Goal: Information Seeking & Learning: Learn about a topic

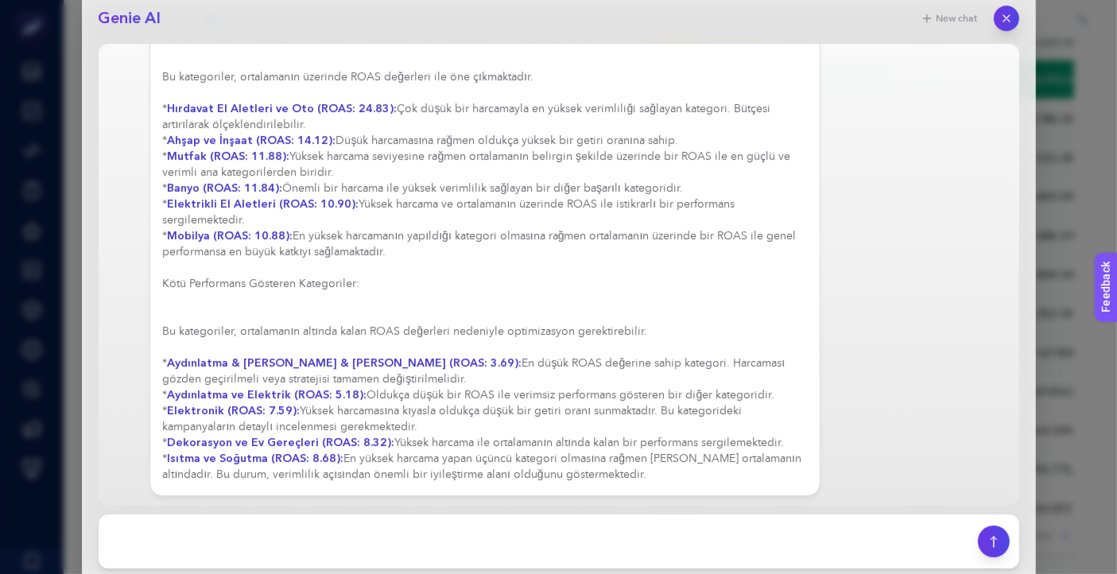
scroll to position [356, 0]
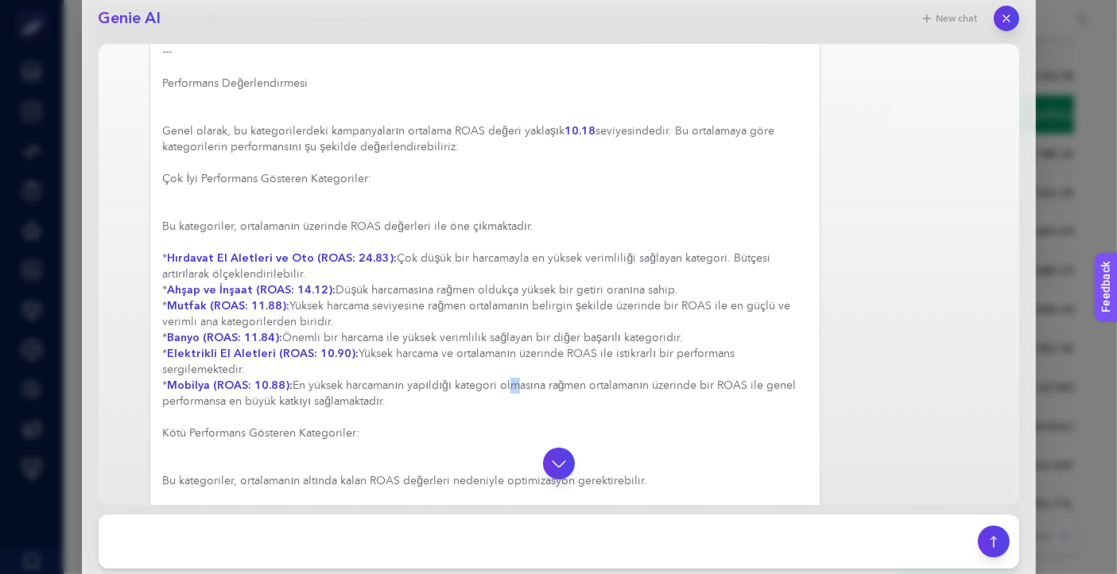
scroll to position [602, 0]
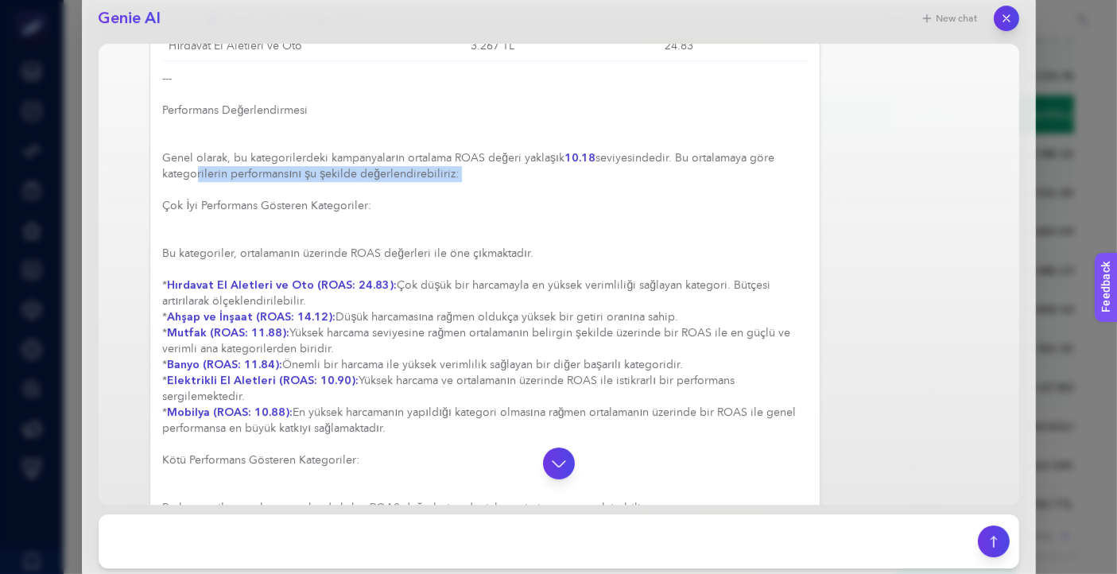
drag, startPoint x: 192, startPoint y: 171, endPoint x: 499, endPoint y: 192, distance: 306.9
click at [499, 192] on div "Elbette, pure brand kampanyaları hariç tutularak, kategori bazında Search kampa…" at bounding box center [485, 100] width 645 height 1118
click at [468, 205] on h4 "Çok İyi Performans Gösteren Kategoriler:" at bounding box center [485, 206] width 645 height 16
click at [363, 313] on div "Elbette, pure brand kampanyaları hariç tutularak, kategori bazında Search kampa…" at bounding box center [485, 100] width 645 height 1118
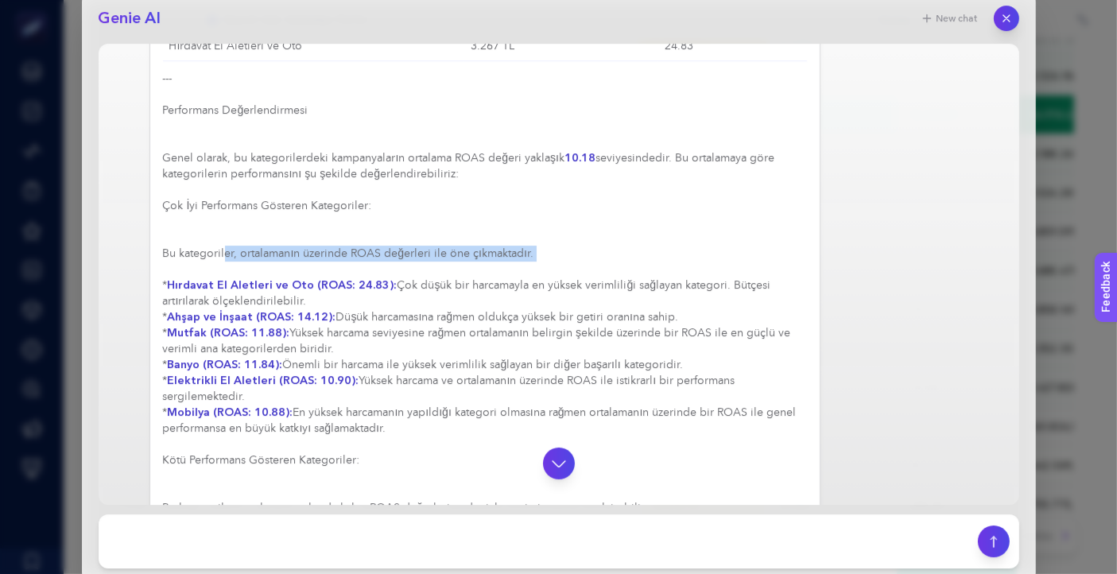
drag, startPoint x: 223, startPoint y: 247, endPoint x: 627, endPoint y: 260, distance: 404.2
click at [627, 260] on div "Elbette, pure brand kampanyaları hariç tutularak, kategori bazında Search kampa…" at bounding box center [485, 100] width 645 height 1118
click at [574, 244] on div "Elbette, pure brand kampanyaları hariç tutularak, kategori bazında Search kampa…" at bounding box center [485, 100] width 645 height 1118
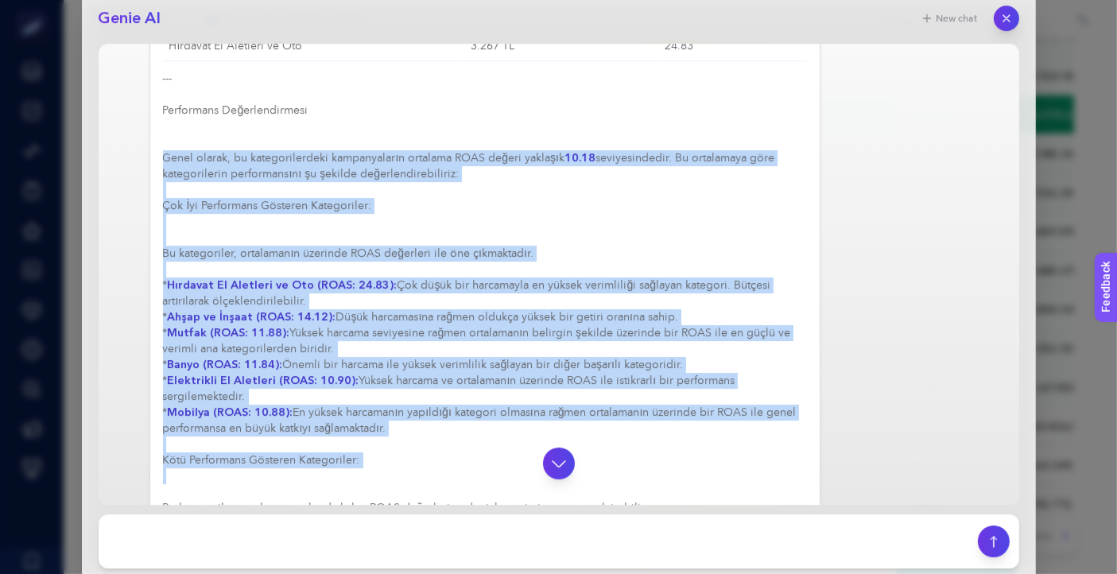
scroll to position [779, 0]
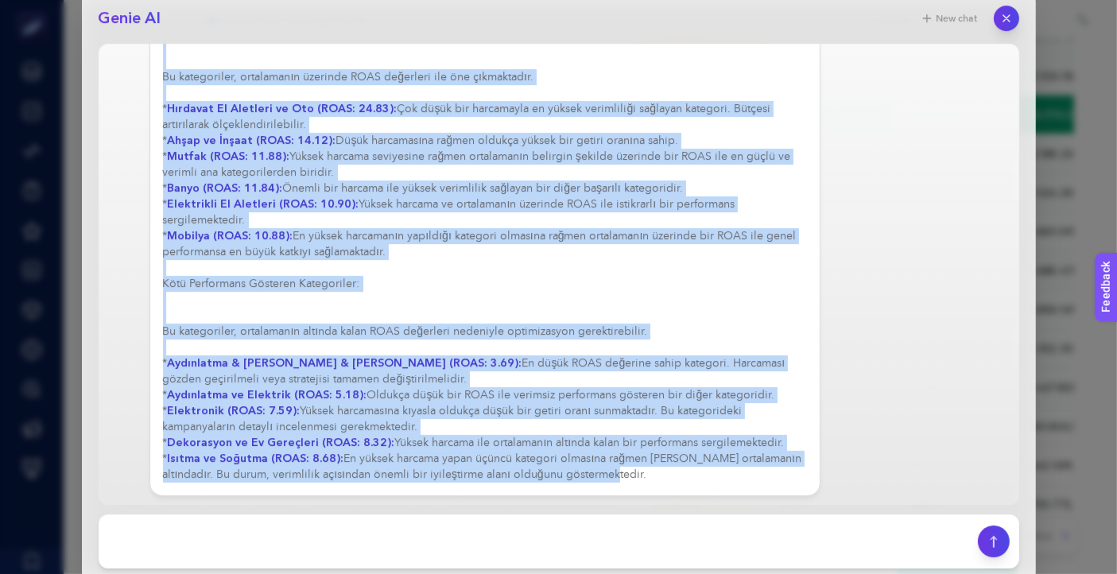
drag, startPoint x: 162, startPoint y: 151, endPoint x: 690, endPoint y: 475, distance: 619.4
copy div "Lorem ipsumd, si ametconsectetur adipiscingeli seddoeiu TEMP incidi utlabore 75…"
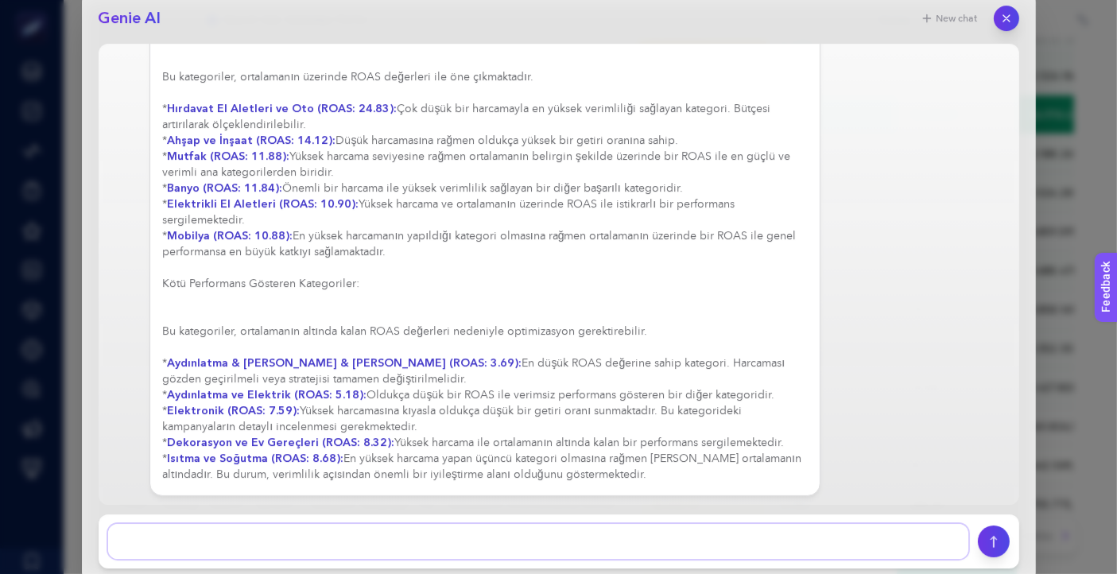
click at [304, 530] on textarea at bounding box center [538, 541] width 861 height 35
type textarea "Aynı değerlendirmeyi sadece generic kampanyaları için yapabilir misin?"
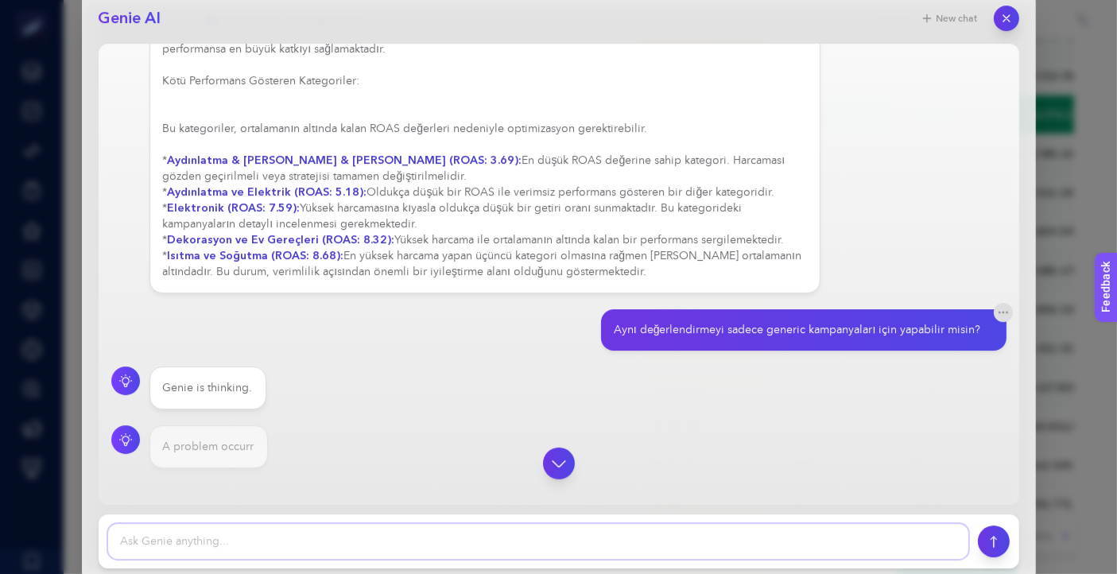
scroll to position [986, 0]
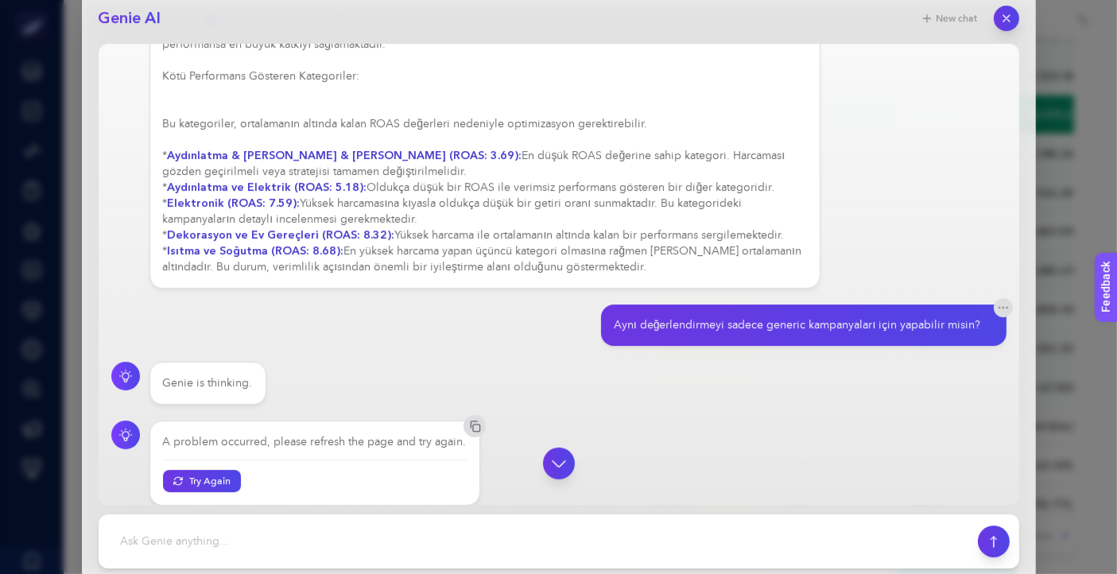
click at [213, 473] on div at bounding box center [559, 464] width 896 height 32
click at [218, 471] on div at bounding box center [559, 464] width 896 height 32
click at [208, 481] on button "Try Again" at bounding box center [202, 480] width 82 height 23
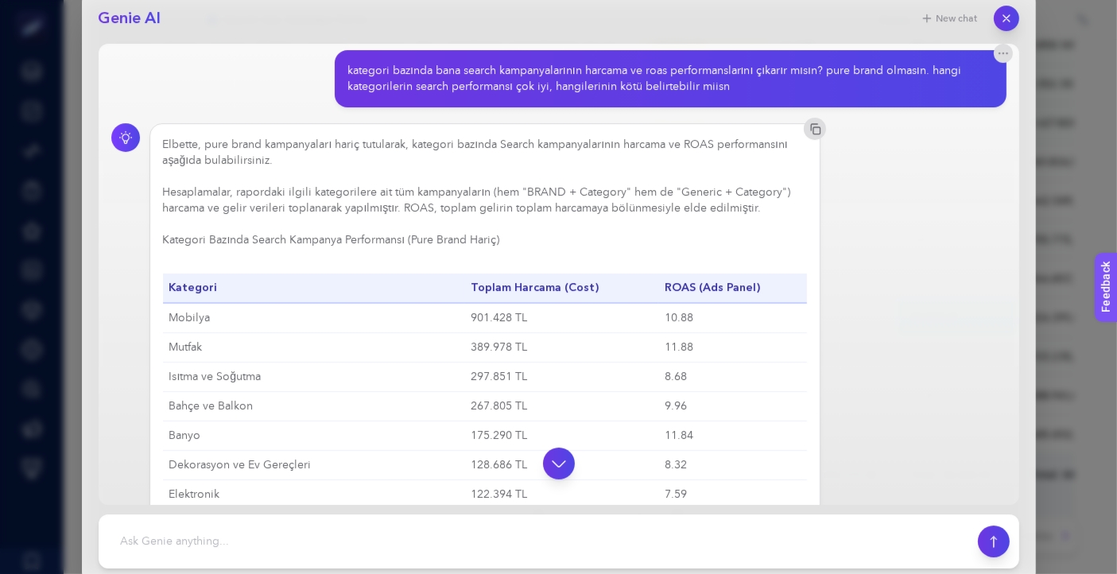
scroll to position [0, 0]
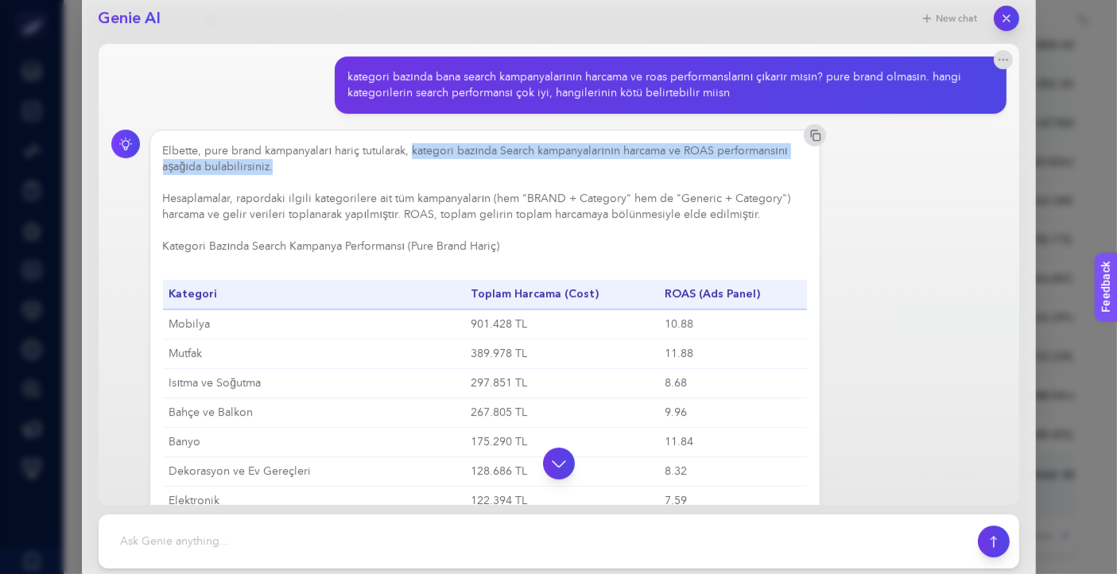
drag, startPoint x: 411, startPoint y: 149, endPoint x: 433, endPoint y: 165, distance: 26.7
copy div "kategori bazında Search kampanyalarının harcama ve ROAS performansını aşağıda b…"
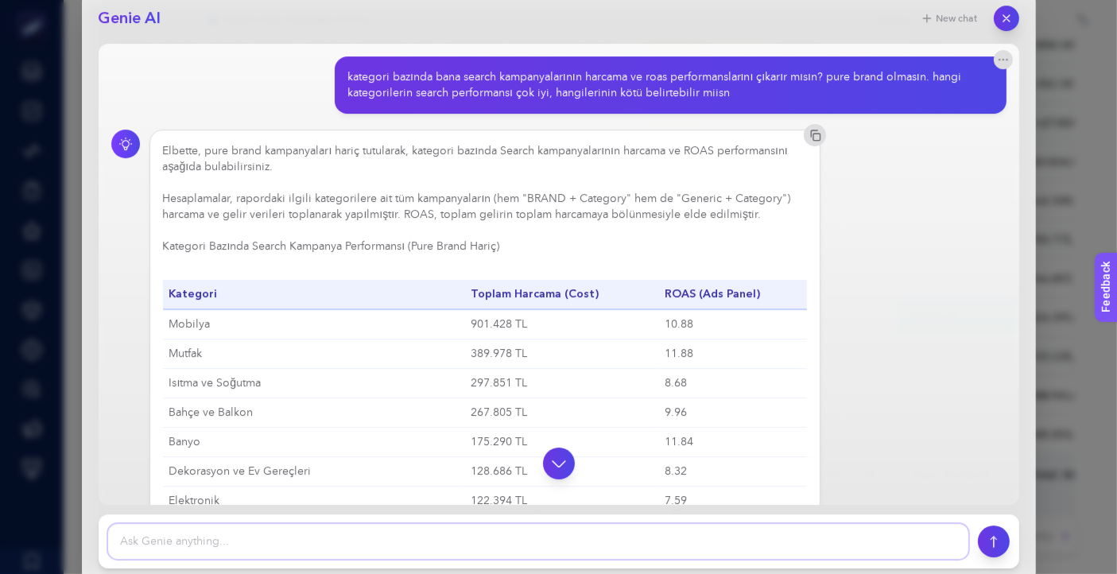
click at [406, 544] on textarea at bounding box center [538, 541] width 861 height 35
paste textarea "kategori bazında Search kampanyalarının harcama ve ROAS performansını aşağıda b…"
click at [210, 536] on textarea at bounding box center [538, 541] width 861 height 35
drag, startPoint x: 746, startPoint y: 547, endPoint x: 604, endPoint y: 545, distance: 141.6
click at [604, 545] on textarea at bounding box center [538, 541] width 861 height 35
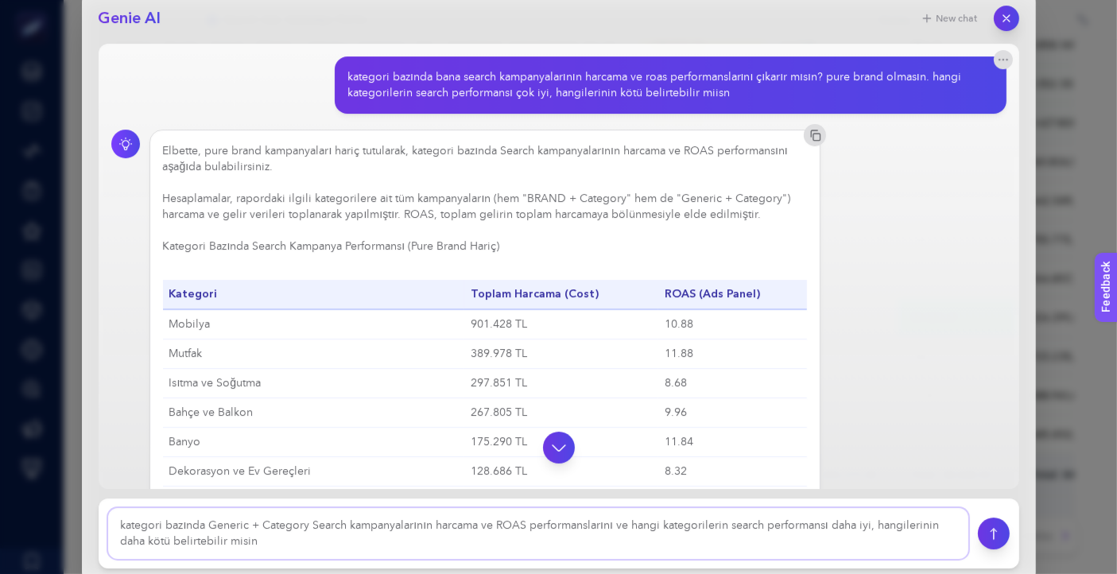
type textarea "kategori bazında Generic + Category Search kampanyalarının harcama ve ROAS perf…"
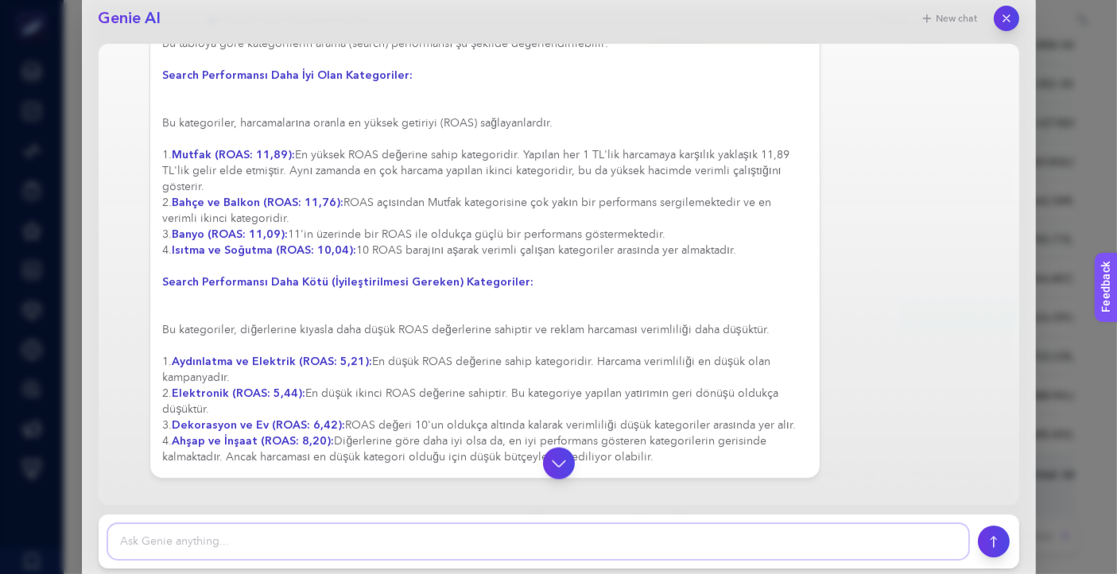
scroll to position [2506, 0]
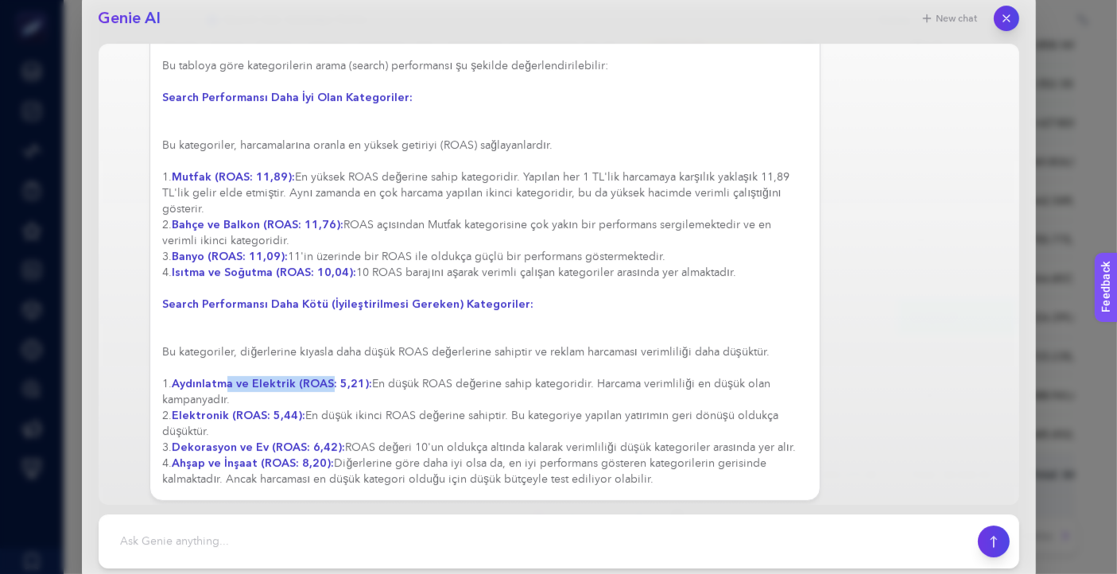
drag, startPoint x: 224, startPoint y: 371, endPoint x: 327, endPoint y: 379, distance: 102.9
click at [327, 379] on strong "Aydınlatma ve Elektrik (ROAS: 5,21):" at bounding box center [273, 383] width 200 height 15
click at [496, 315] on div "Elbette, "Generic + Category Search" kampanyalarının kategori bazında harcama v…" at bounding box center [485, 6] width 645 height 964
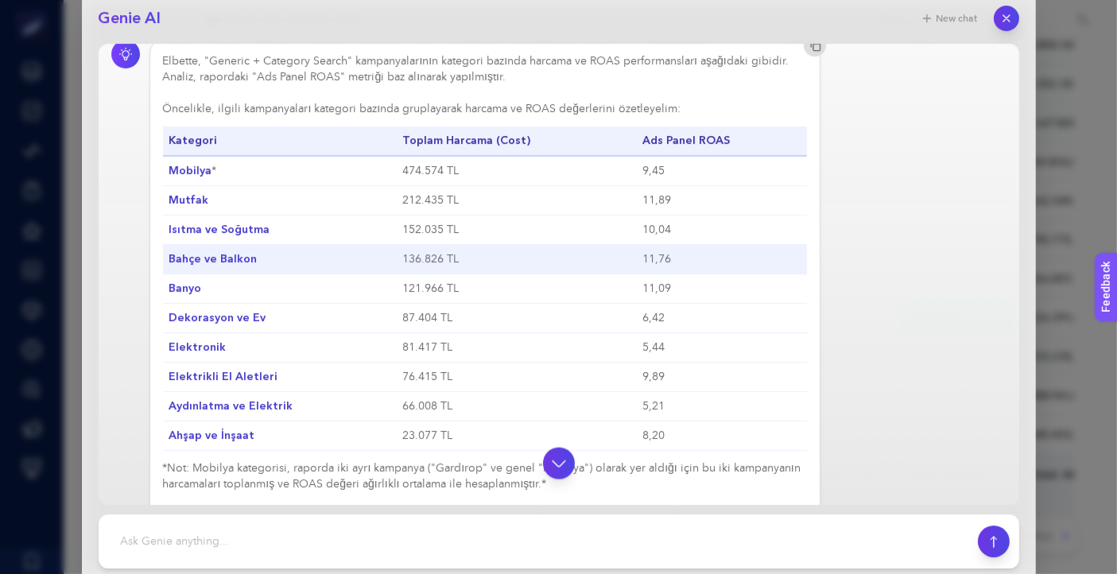
scroll to position [1888, 0]
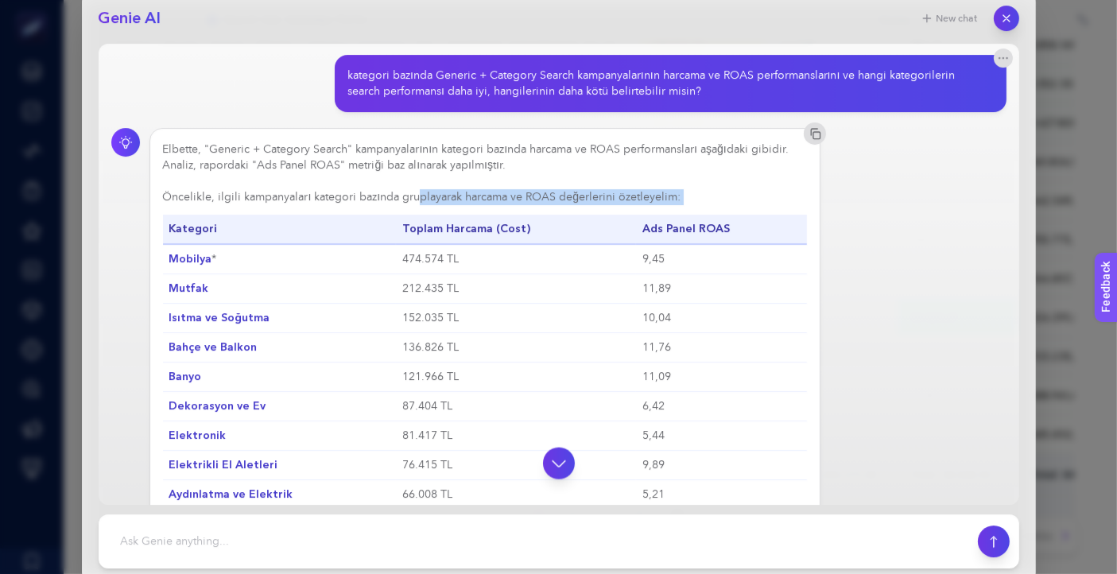
drag, startPoint x: 414, startPoint y: 194, endPoint x: 693, endPoint y: 203, distance: 278.5
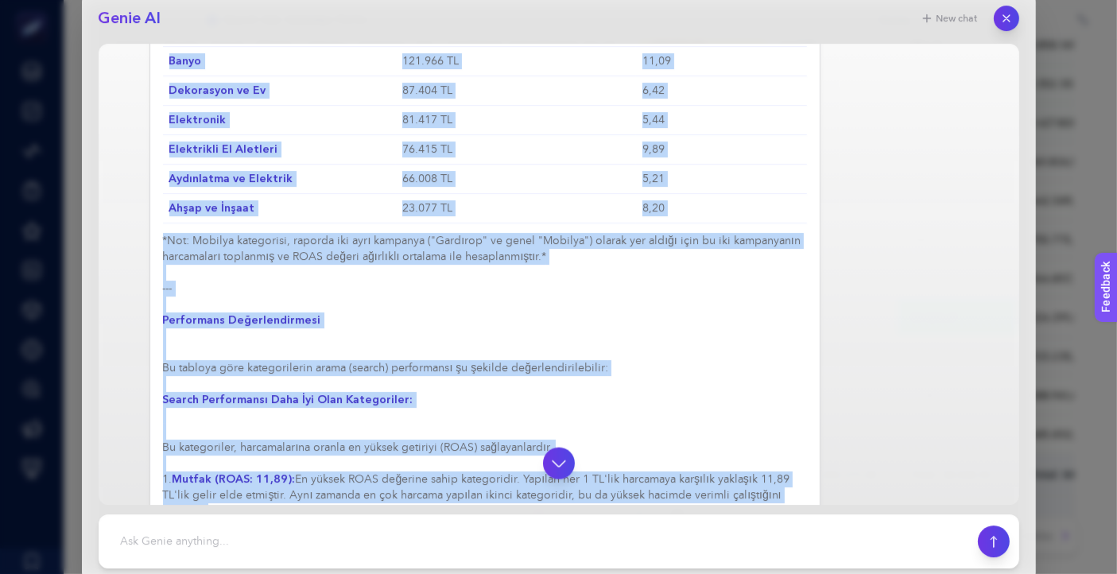
scroll to position [2284, 0]
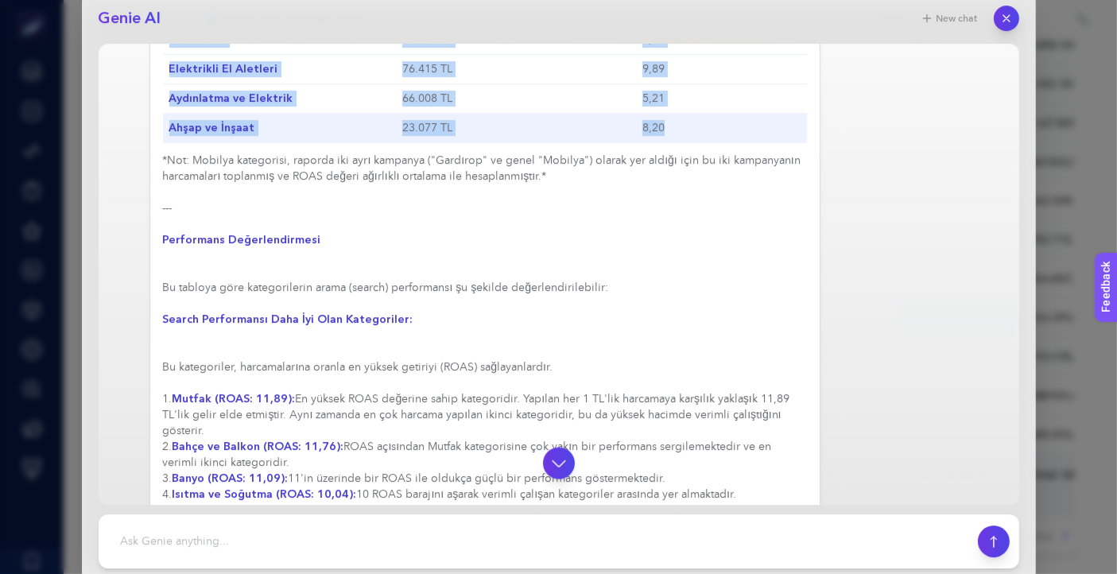
drag, startPoint x: 166, startPoint y: 223, endPoint x: 691, endPoint y: 133, distance: 532.7
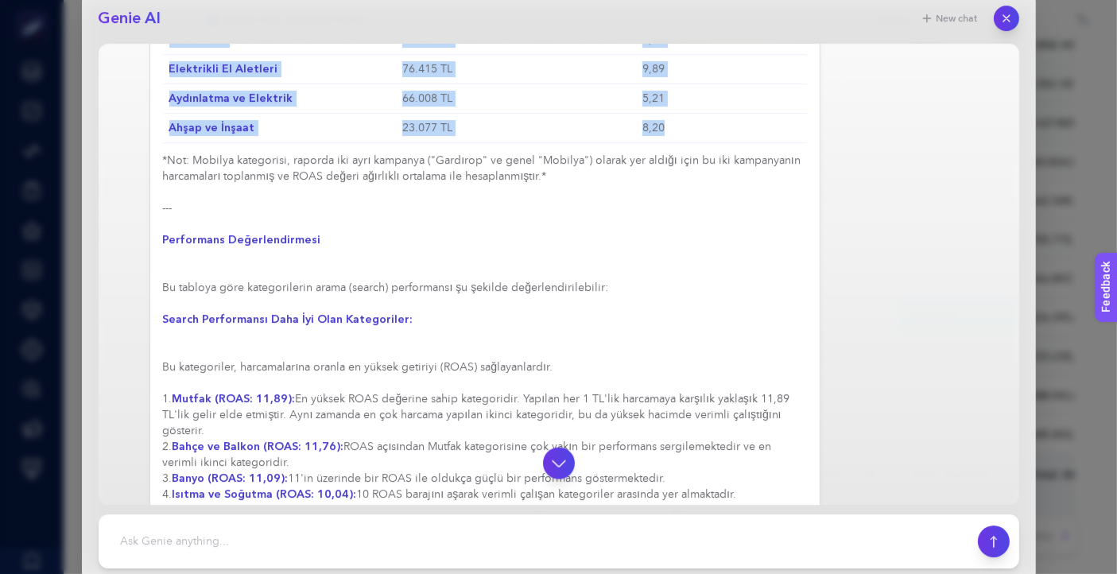
copy table "Kategori Toplam Harcama (Cost) Ads Panel ROAS Mobilya * 474.574 TL 9,45 Mutfak …"
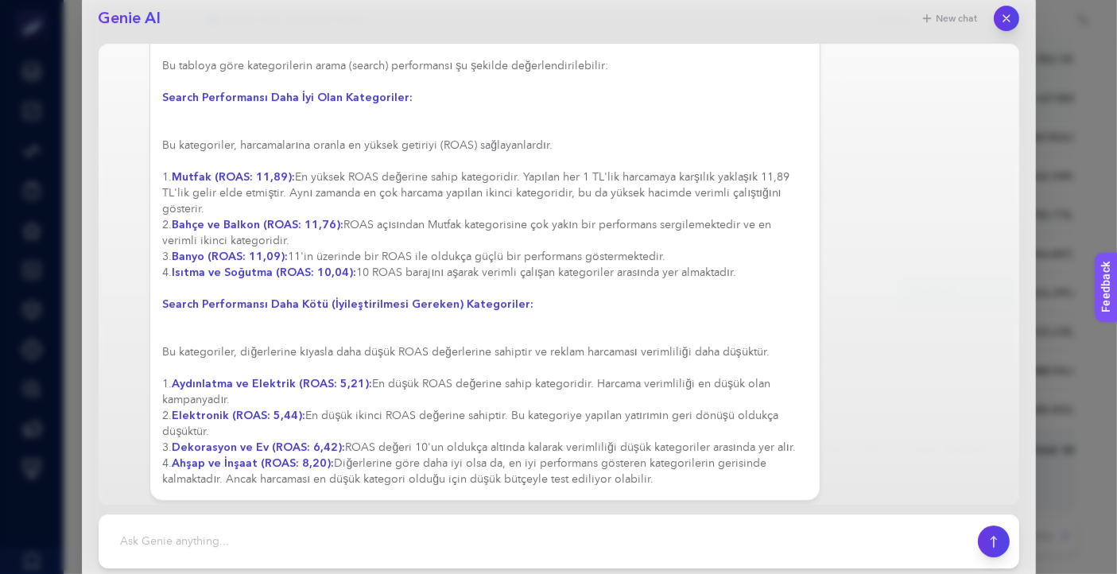
scroll to position [709, 0]
click at [456, 546] on textarea at bounding box center [538, 541] width 861 height 35
type textarea "a"
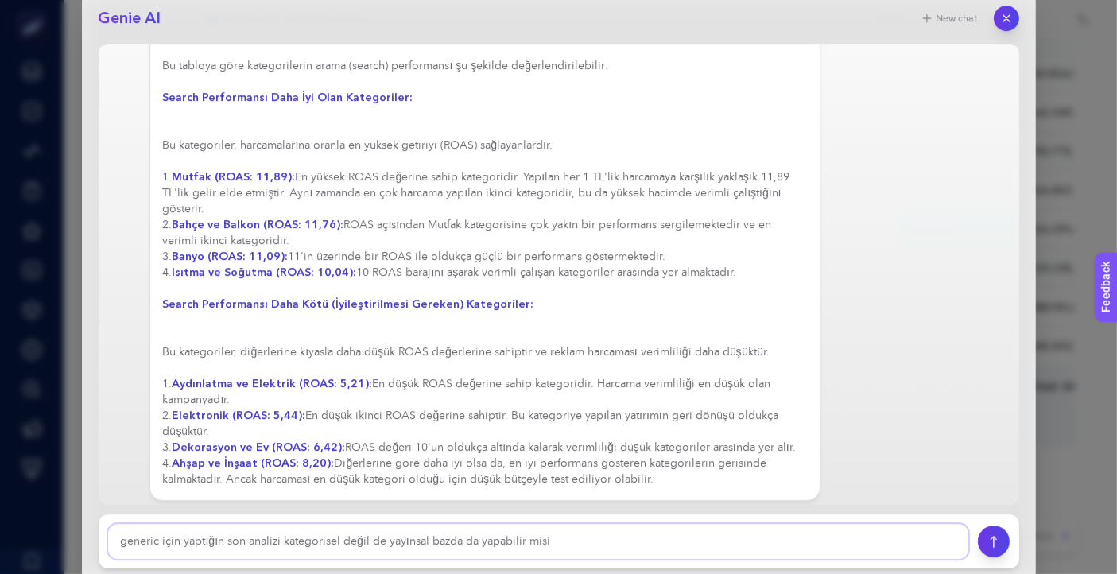
type textarea "generic için yaptığın son analizi kategorisel değil de yayınsal bazda da yapabi…"
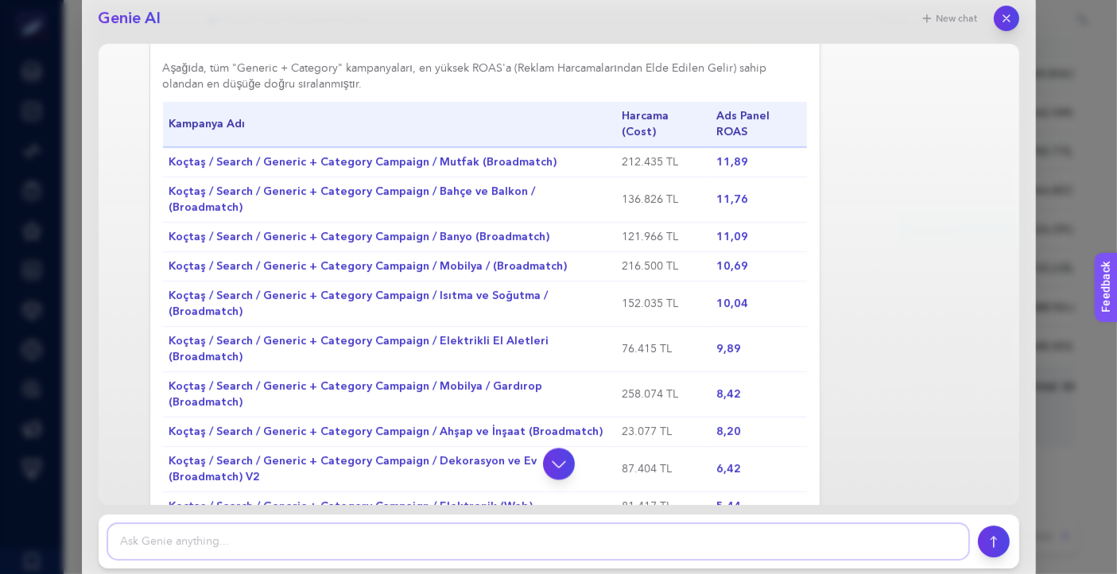
scroll to position [3231, 0]
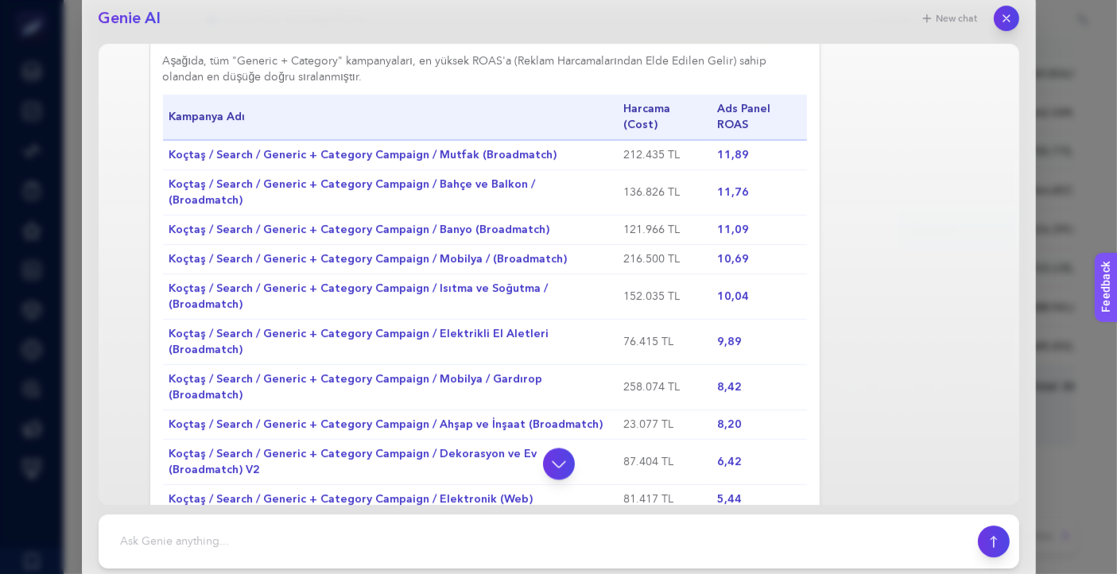
click at [961, 346] on div ""Yayınsal bazda" (on a publishing basis) analiz yapmak için mevcut raporda yete…" at bounding box center [559, 287] width 896 height 877
drag, startPoint x: 964, startPoint y: 323, endPoint x: 897, endPoint y: 301, distance: 70.2
click at [965, 322] on div ""Yayınsal bazda" (on a publishing basis) analiz yapmak için mevcut raporda yete…" at bounding box center [559, 399] width 896 height 1100
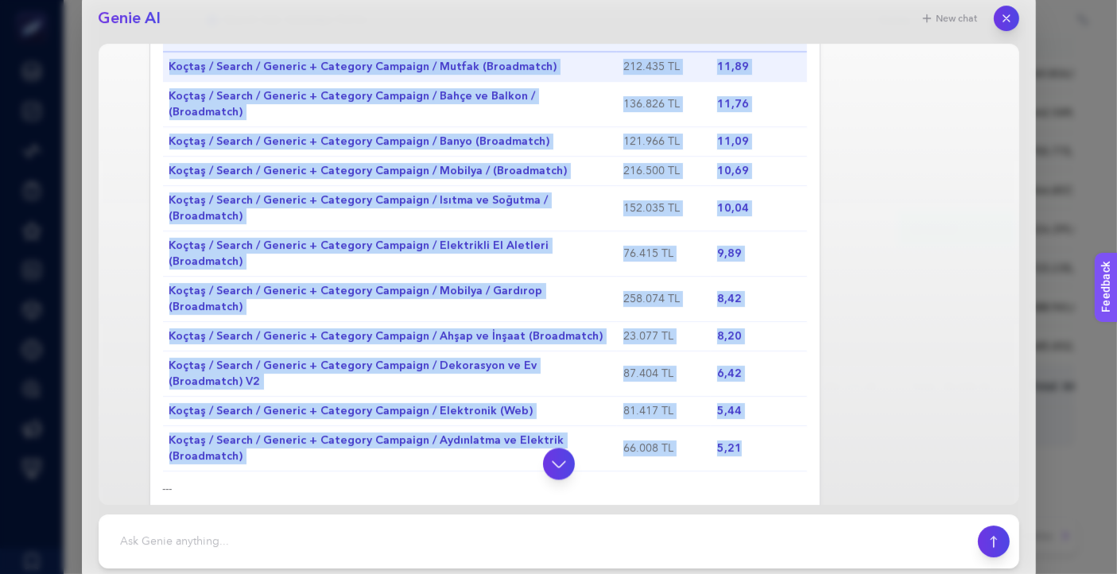
drag, startPoint x: 745, startPoint y: 389, endPoint x: 172, endPoint y: 80, distance: 651.2
click at [172, 80] on tbody "Koçtaş / Search / Generic + Category Campaign / Mutfak (Broadmatch) 212.435 TL …" at bounding box center [485, 262] width 645 height 420
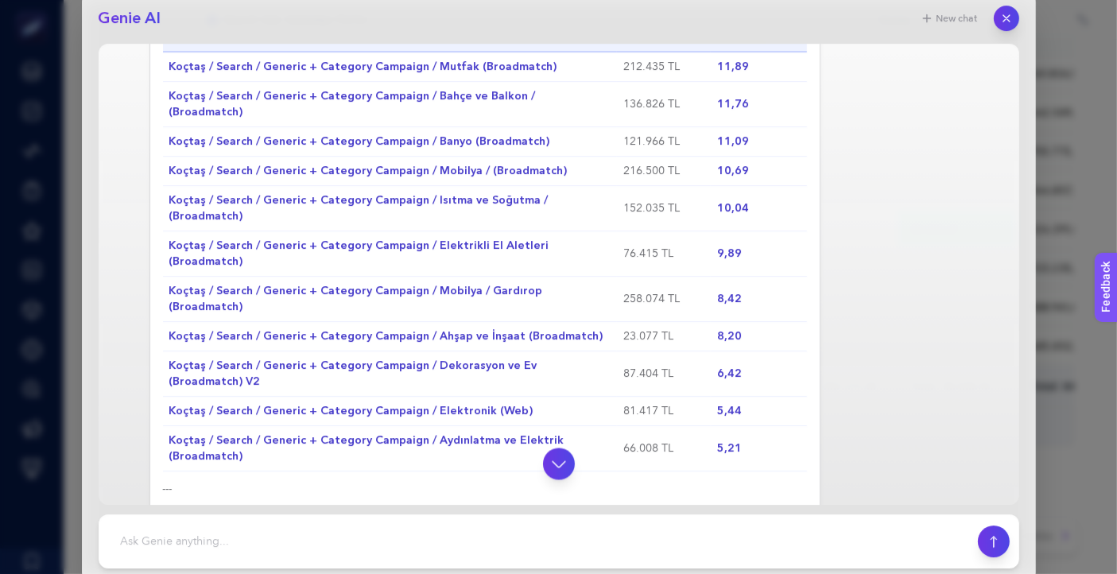
click at [876, 396] on div ""Yayınsal bazda" (on a publishing basis) analiz yapmak için mevcut raporda yete…" at bounding box center [559, 350] width 896 height 1179
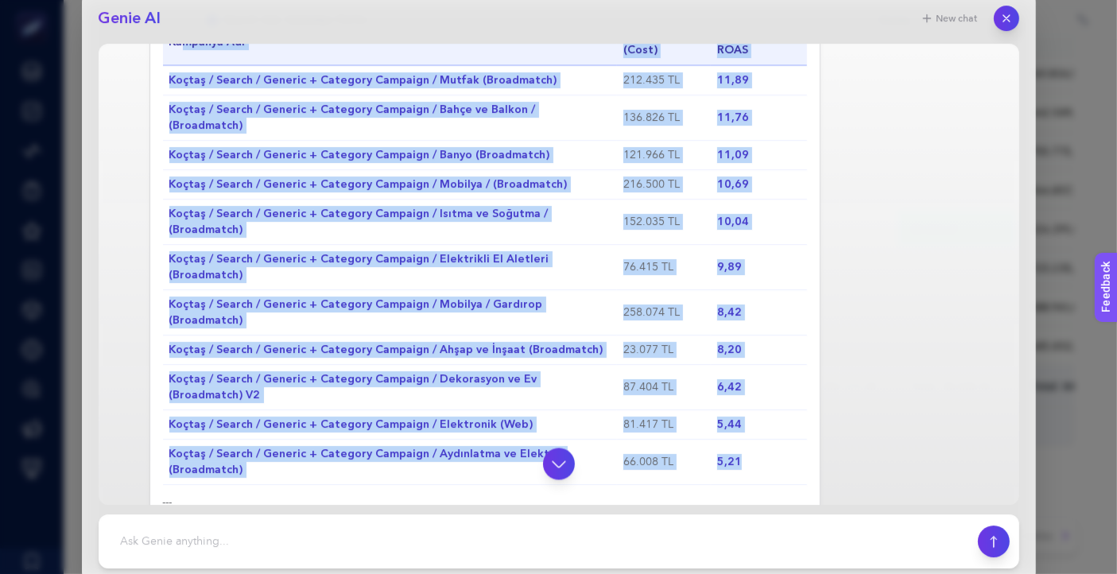
scroll to position [3246, 0]
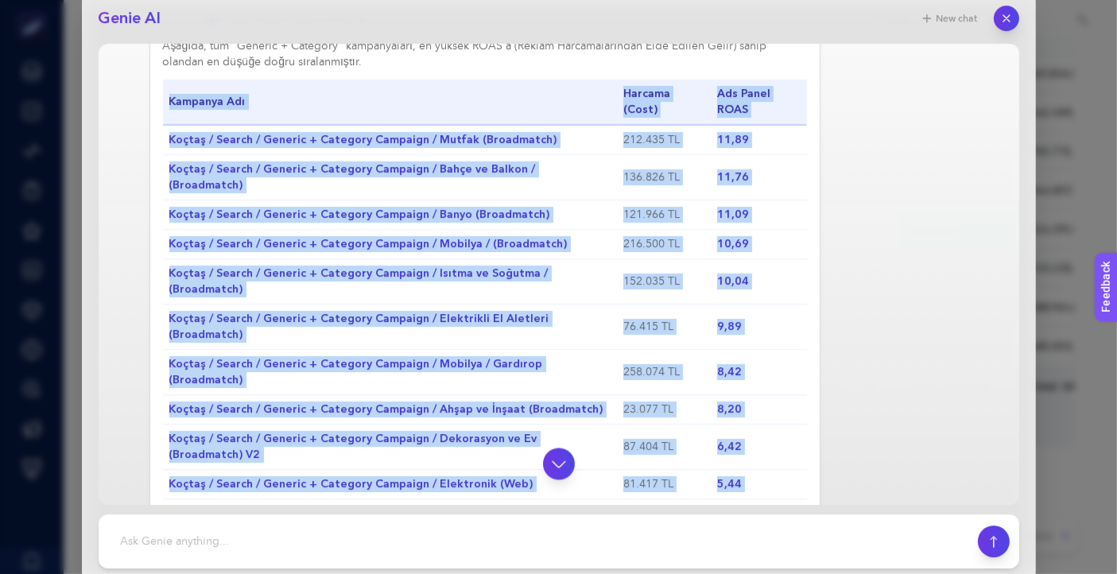
drag, startPoint x: 755, startPoint y: 388, endPoint x: 163, endPoint y: 99, distance: 658.7
click at [163, 99] on table "Kampanya Adı Harcama (Cost) Ads Panel ROAS Koçtaş / Search / Generic + Category…" at bounding box center [485, 312] width 645 height 465
copy table "Loremips Dol Sitamet (Cons) Adi Elits DOEI Tempor / Incidi / Utlabor + Etdolore…"
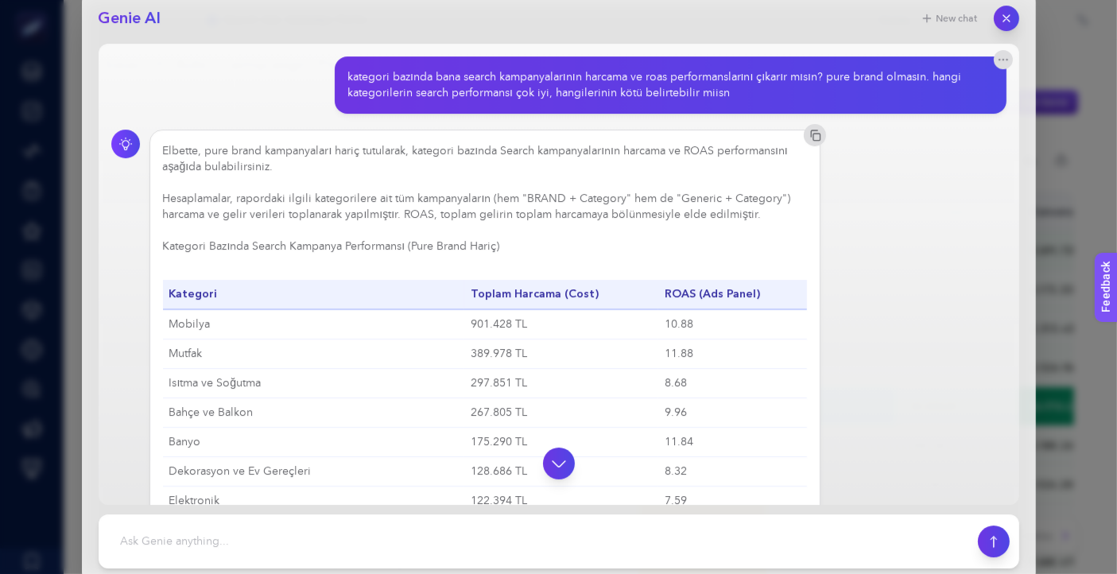
scroll to position [0, 0]
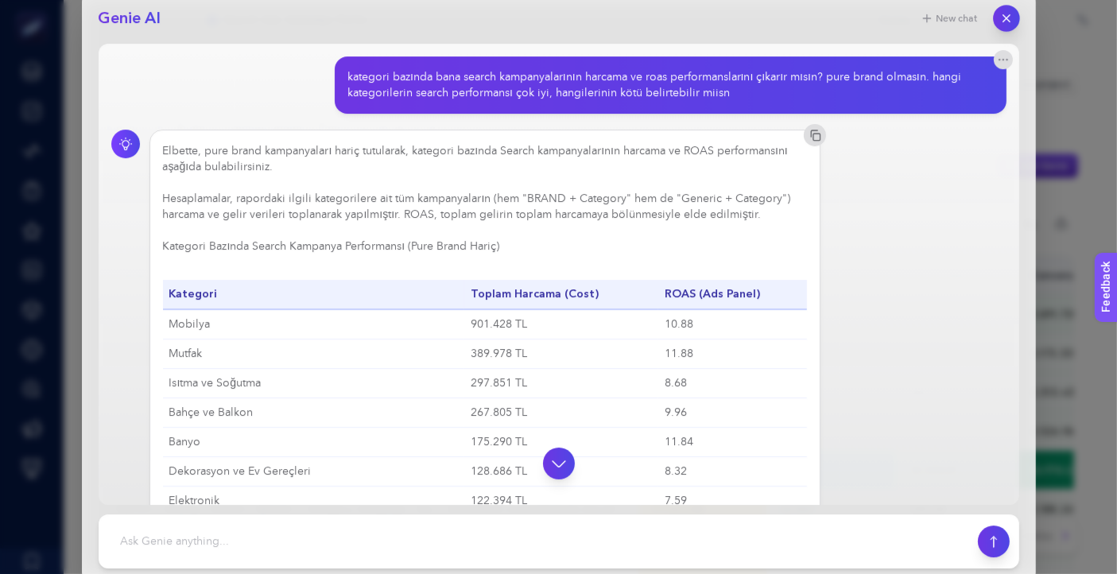
click at [1008, 19] on icon "button" at bounding box center [1006, 18] width 6 height 6
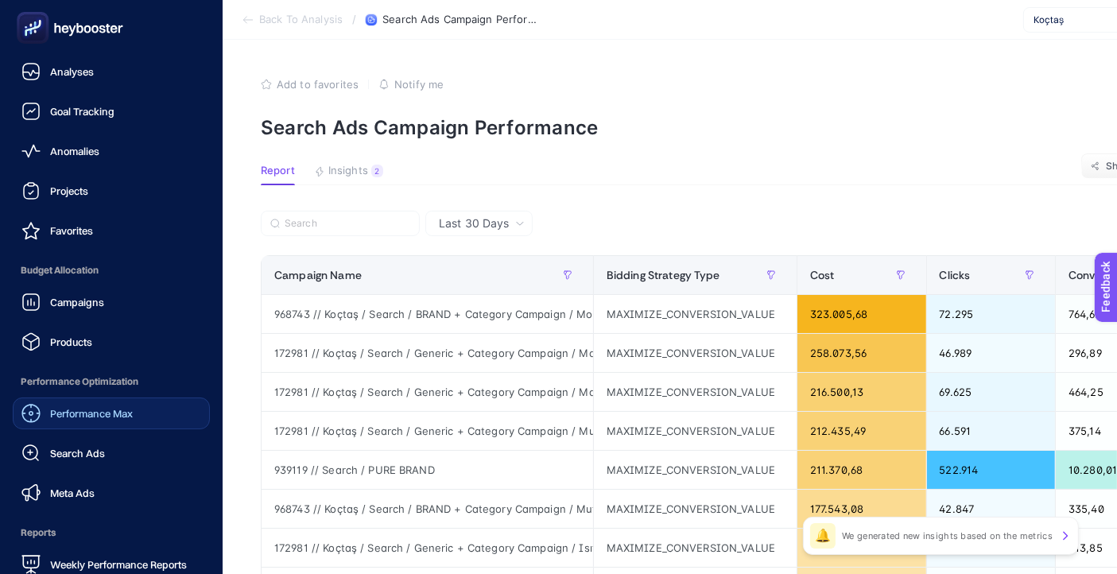
click at [111, 408] on span "Performance Max" at bounding box center [91, 413] width 83 height 13
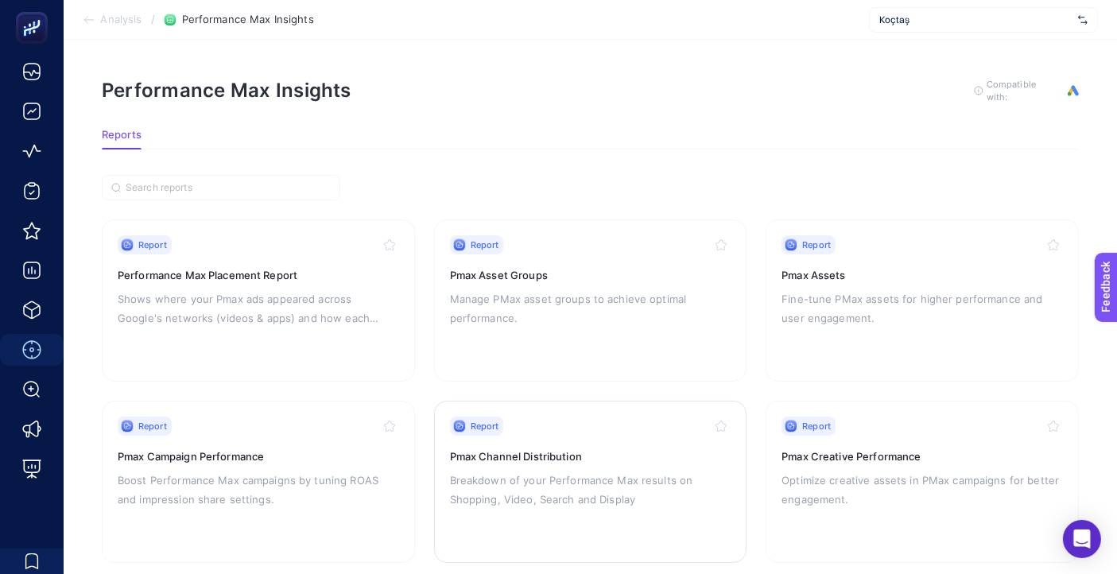
click at [586, 439] on div "Report Pmax Channel Distribution Breakdown of your Performance Max results on S…" at bounding box center [591, 482] width 282 height 130
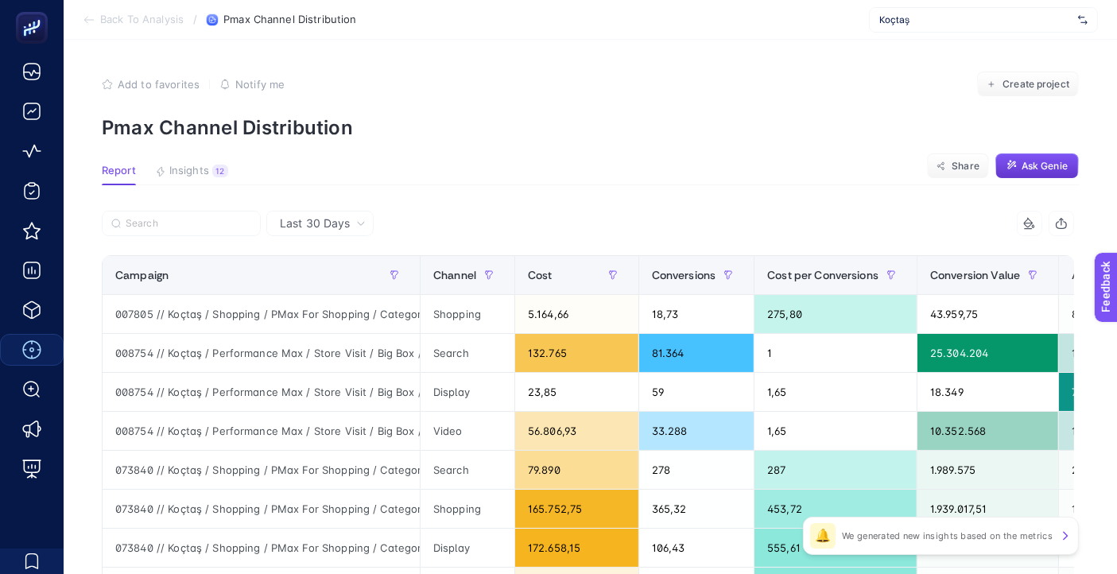
click at [1040, 161] on span "Ask Genie" at bounding box center [1045, 166] width 46 height 13
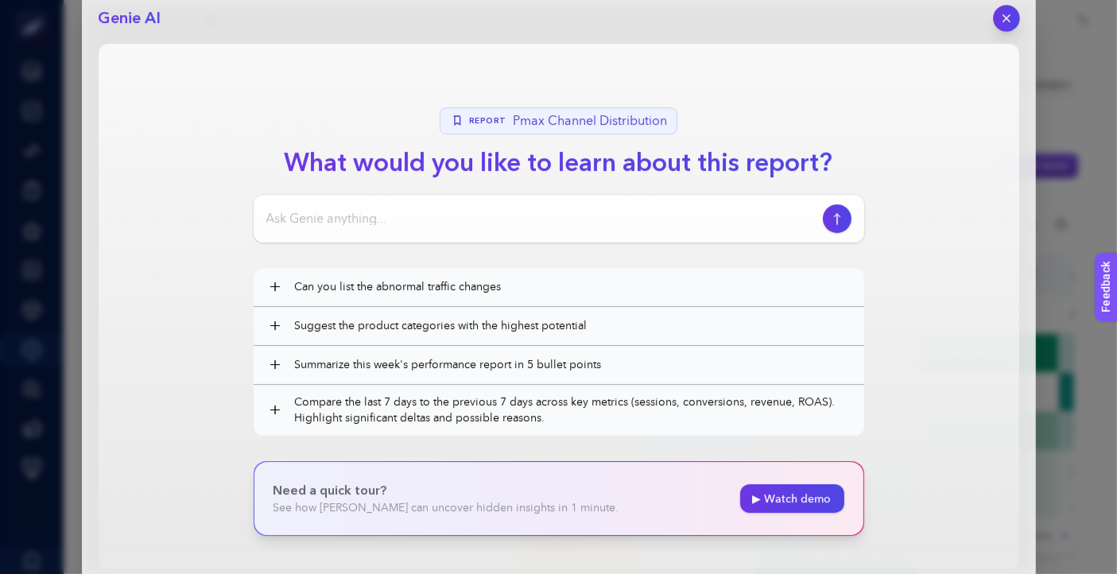
click at [1008, 21] on icon "button" at bounding box center [1007, 19] width 14 height 14
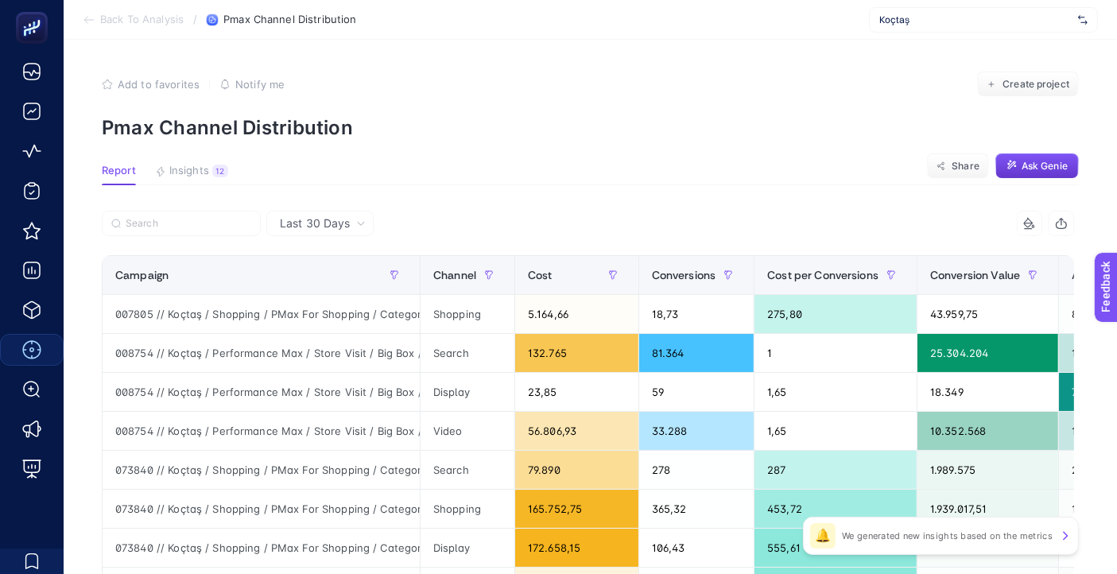
click at [528, 135] on p "Pmax Channel Distribution" at bounding box center [590, 127] width 977 height 23
click at [558, 223] on div at bounding box center [345, 228] width 487 height 35
click at [596, 213] on div "5 items selected" at bounding box center [832, 223] width 487 height 25
click at [212, 220] on input "Search" at bounding box center [189, 224] width 126 height 12
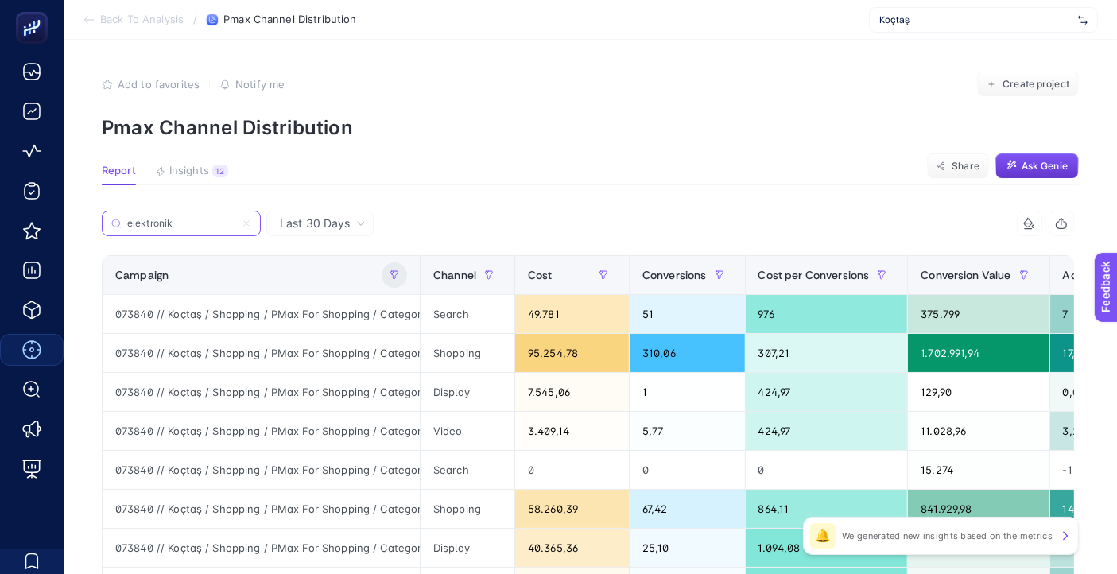
type input "elektronik"
click at [398, 278] on icon "button" at bounding box center [395, 275] width 10 height 10
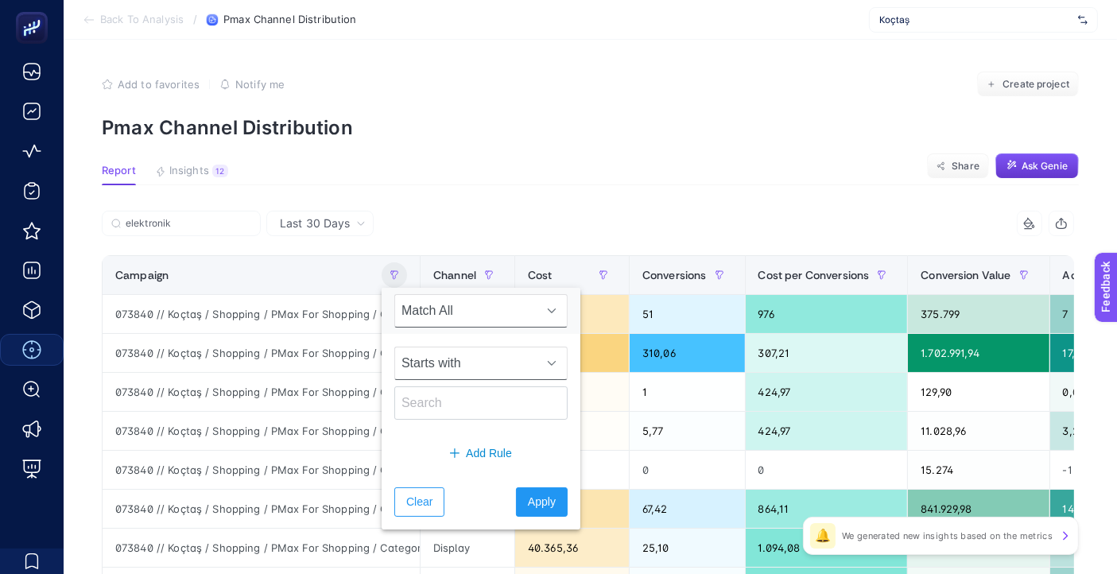
click at [454, 369] on span "Starts with" at bounding box center [466, 364] width 142 height 32
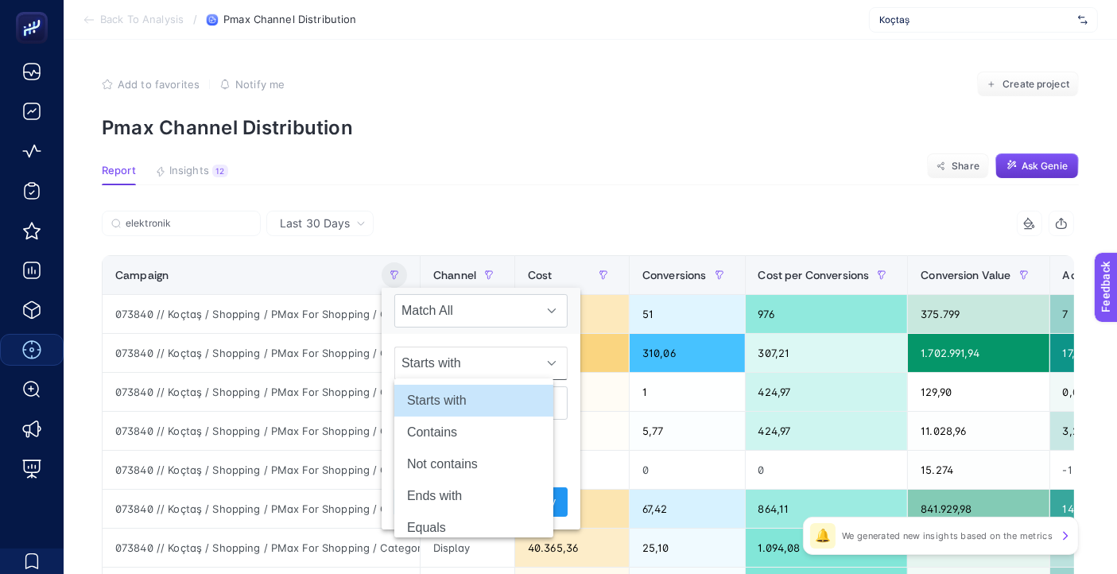
scroll to position [0, 9]
click at [476, 426] on li "Contains" at bounding box center [473, 433] width 159 height 32
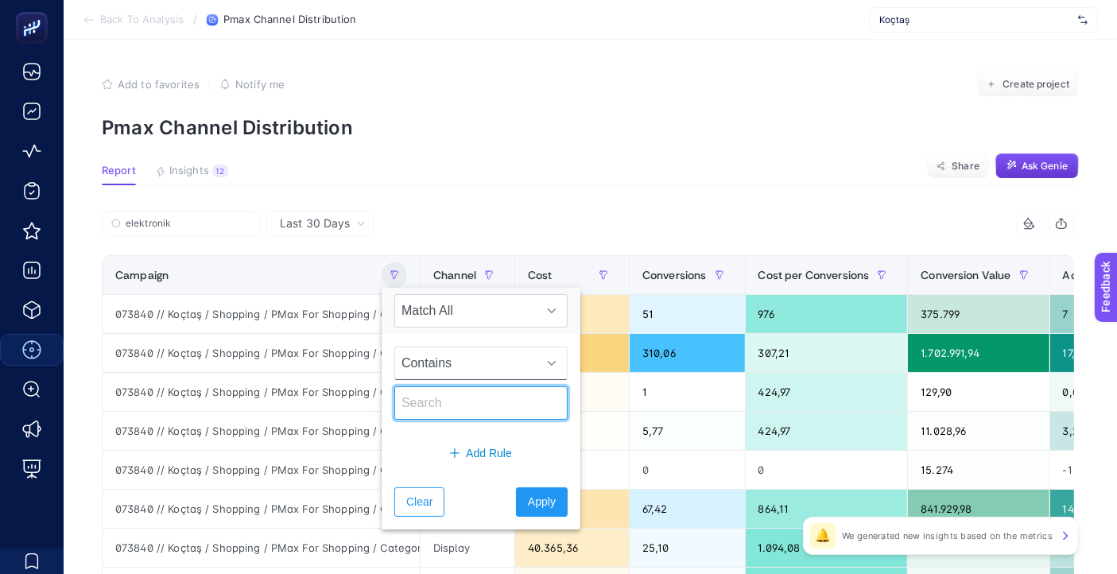
click at [484, 406] on input "text" at bounding box center [480, 403] width 173 height 33
type input "shopping"
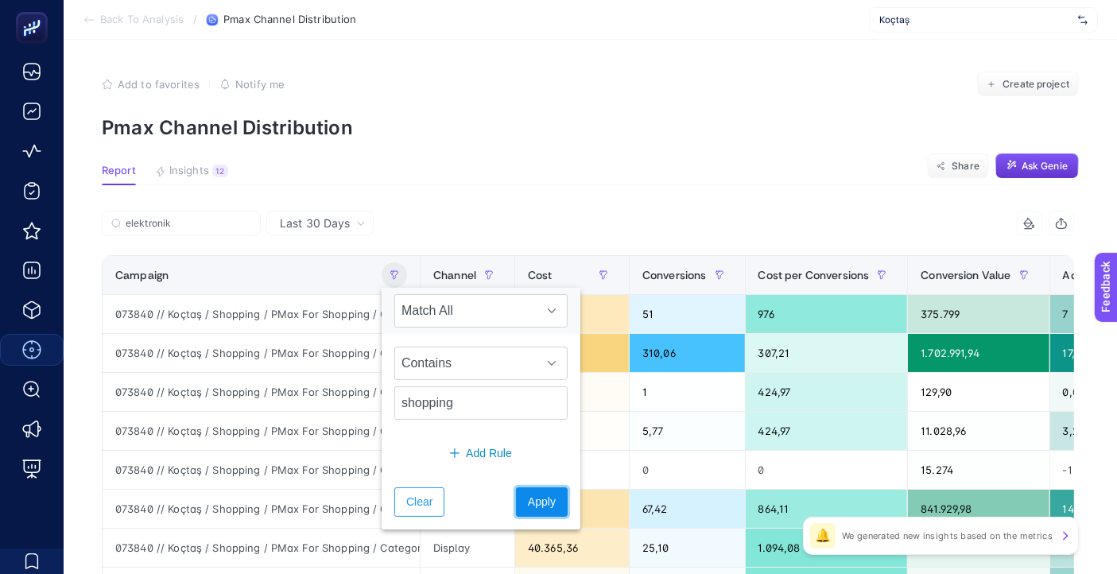
click at [528, 498] on span "Apply" at bounding box center [542, 502] width 28 height 17
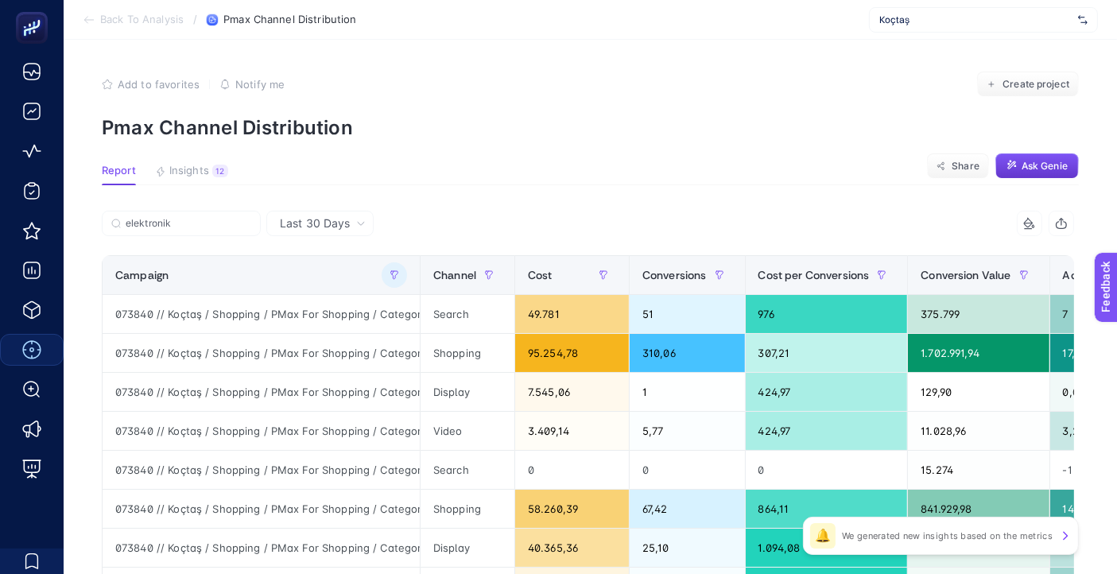
click at [582, 96] on div "Add to favorites false Notify me Create project" at bounding box center [590, 84] width 977 height 25
click at [554, 274] on div "Cost" at bounding box center [572, 274] width 88 height 25
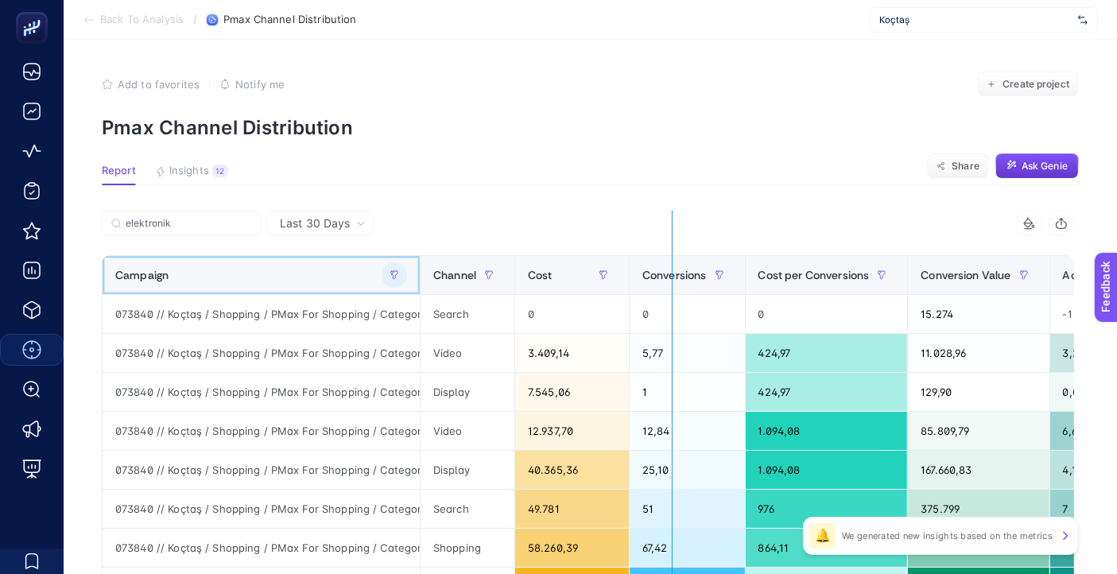
drag, startPoint x: 410, startPoint y: 266, endPoint x: 666, endPoint y: 285, distance: 256.8
click at [666, 285] on div "elektronik 5 items selected Campaign Channel Cost Conversions Cost per Conversi…" at bounding box center [588, 449] width 973 height 477
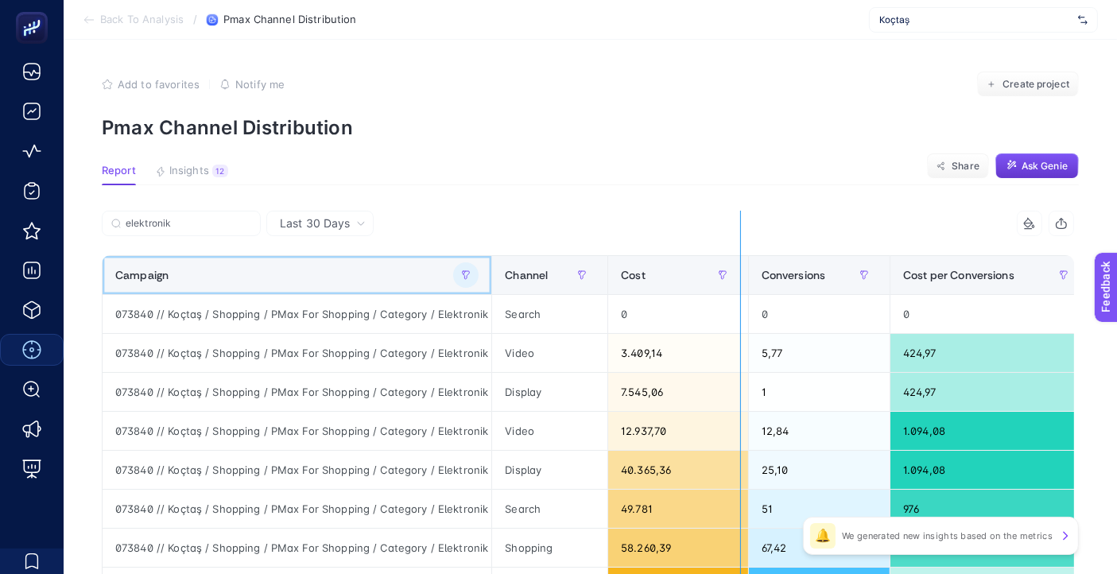
drag, startPoint x: 480, startPoint y: 286, endPoint x: 732, endPoint y: 302, distance: 251.8
click at [732, 302] on div "elektronik 5 items selected Campaign Channel Cost Conversions Cost per Conversi…" at bounding box center [588, 449] width 973 height 477
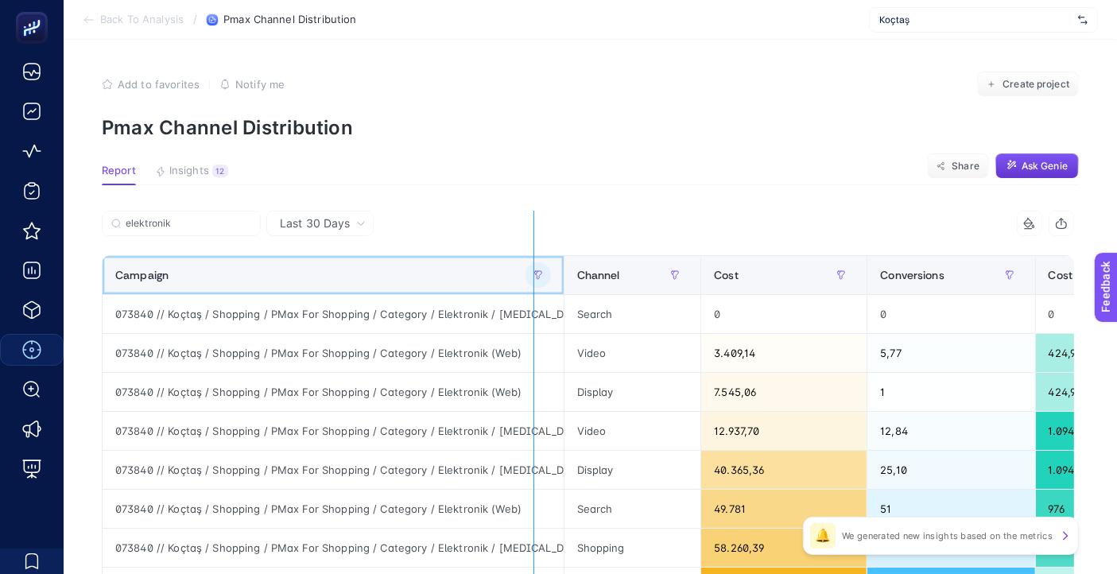
drag, startPoint x: 556, startPoint y: 283, endPoint x: 510, endPoint y: 278, distance: 46.5
click at [510, 278] on div "elektronik 5 items selected Campaign Channel Cost Conversions Cost per Conversi…" at bounding box center [588, 449] width 973 height 477
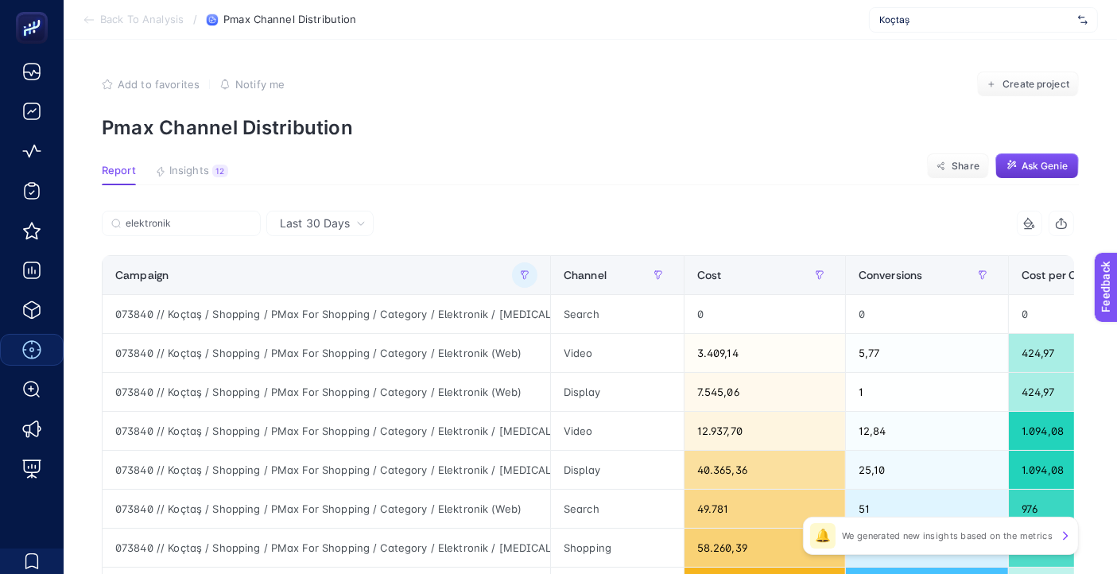
click at [585, 168] on section "Report Insights 12 We generated new insights based on the metrics Share Ask Gen…" at bounding box center [590, 175] width 977 height 21
drag, startPoint x: 98, startPoint y: 126, endPoint x: 367, endPoint y: 129, distance: 269.6
click at [367, 129] on p "Pmax Channel Distribution" at bounding box center [590, 127] width 977 height 23
click at [413, 139] on article "Add to favorites false Notify me Create project Pmax Channel Distribution Repor…" at bounding box center [591, 427] width 1054 height 775
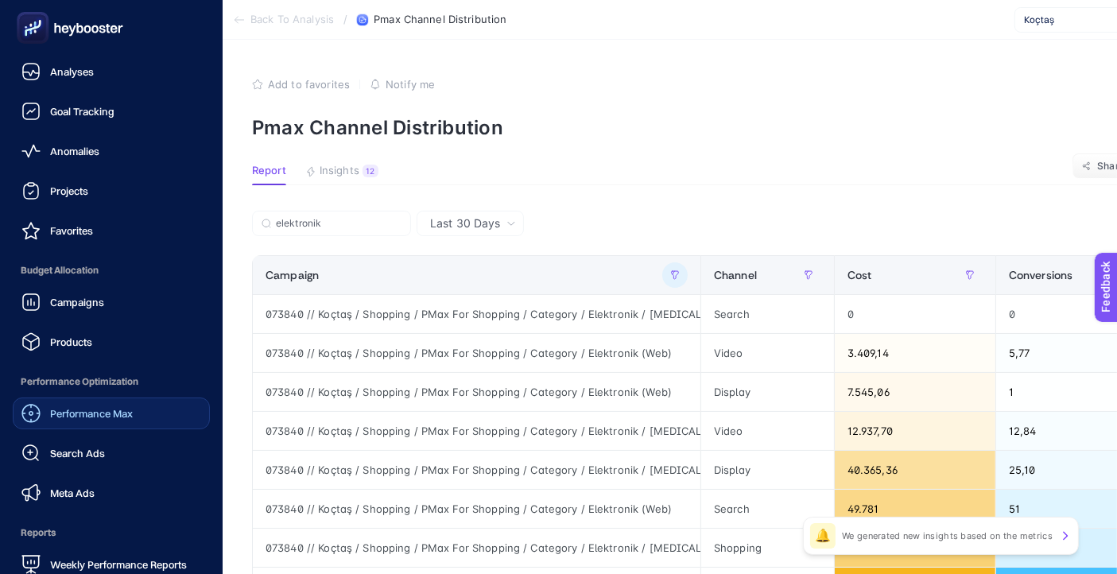
click at [103, 414] on span "Performance Max" at bounding box center [91, 413] width 83 height 13
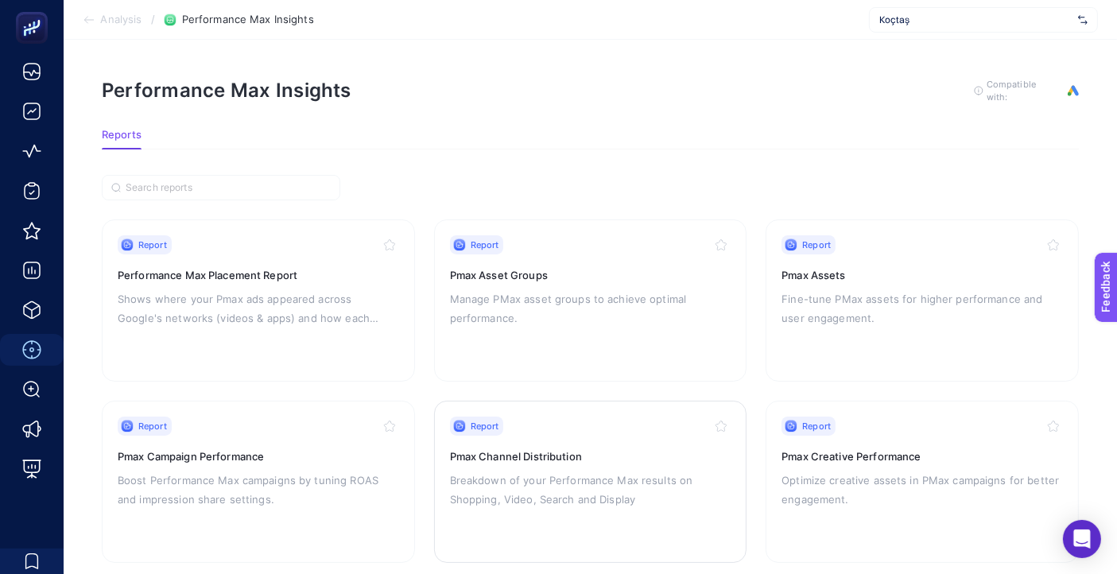
click at [651, 438] on div "Report Pmax Channel Distribution Breakdown of your Performance Max results on S…" at bounding box center [591, 482] width 282 height 130
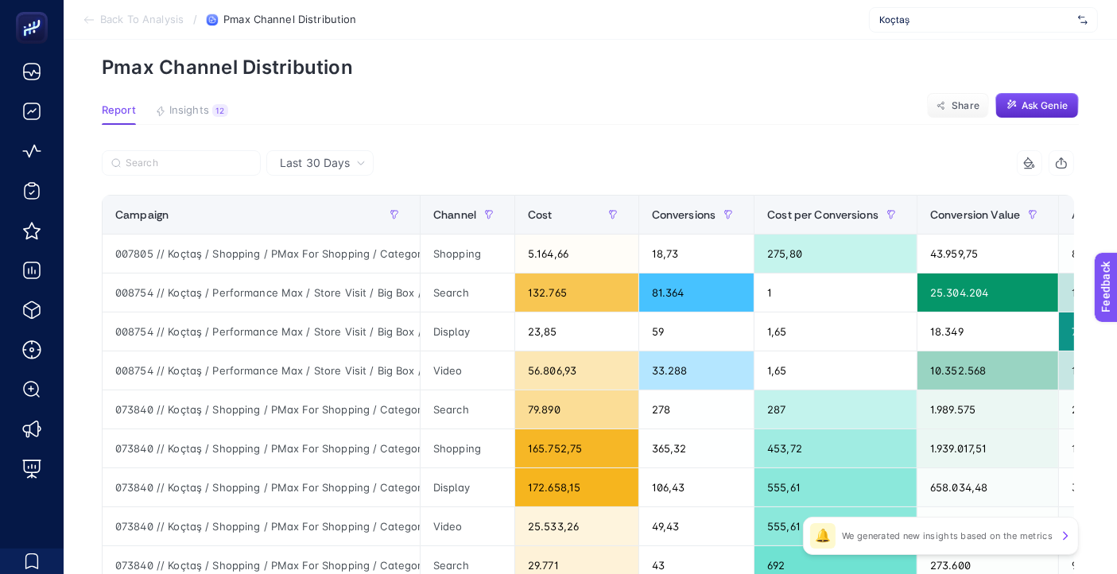
scroll to position [88, 0]
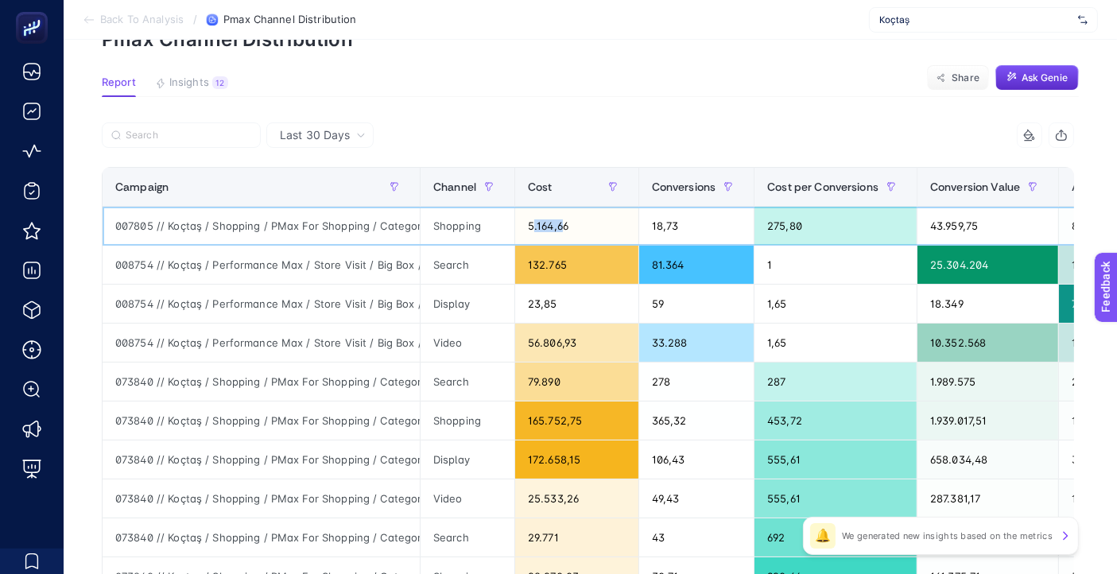
click at [561, 220] on div "5.164,66" at bounding box center [576, 226] width 123 height 38
click at [806, 48] on p "Pmax Channel Distribution" at bounding box center [590, 39] width 977 height 23
click at [794, 112] on article "Add to favorites false Notify me Create project Pmax Channel Distribution Repor…" at bounding box center [591, 572] width 1054 height 1243
click at [635, 111] on article "Add to favorites false Notify me Create project Pmax Channel Distribution Repor…" at bounding box center [591, 572] width 1054 height 1243
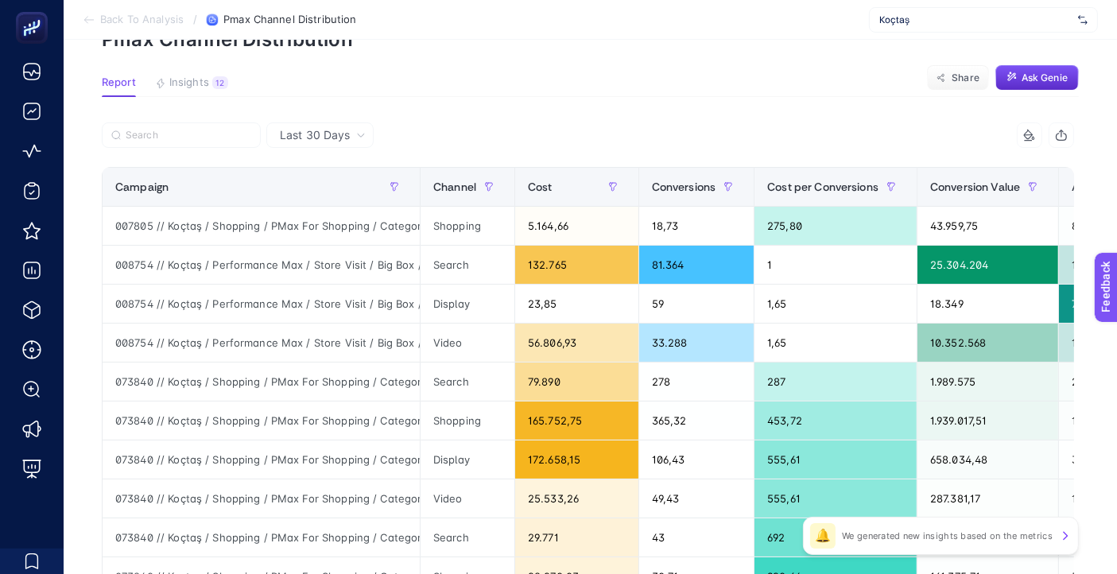
click at [678, 103] on article "Add to favorites false Notify me Create project Pmax Channel Distribution Repor…" at bounding box center [591, 572] width 1054 height 1243
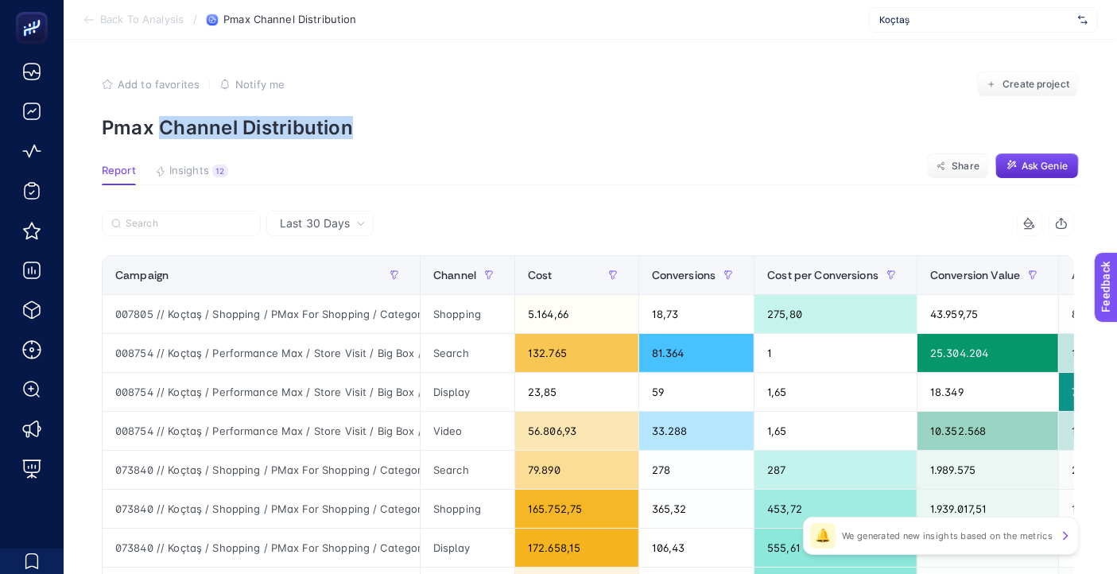
drag, startPoint x: 231, startPoint y: 119, endPoint x: 376, endPoint y: 119, distance: 145.5
click at [376, 119] on p "Pmax Channel Distribution" at bounding box center [590, 127] width 977 height 23
click at [497, 134] on p "Pmax Channel Distribution" at bounding box center [590, 127] width 977 height 23
click at [760, 137] on p "Pmax Channel Distribution" at bounding box center [590, 127] width 977 height 23
click at [754, 137] on p "Pmax Channel Distribution" at bounding box center [590, 127] width 977 height 23
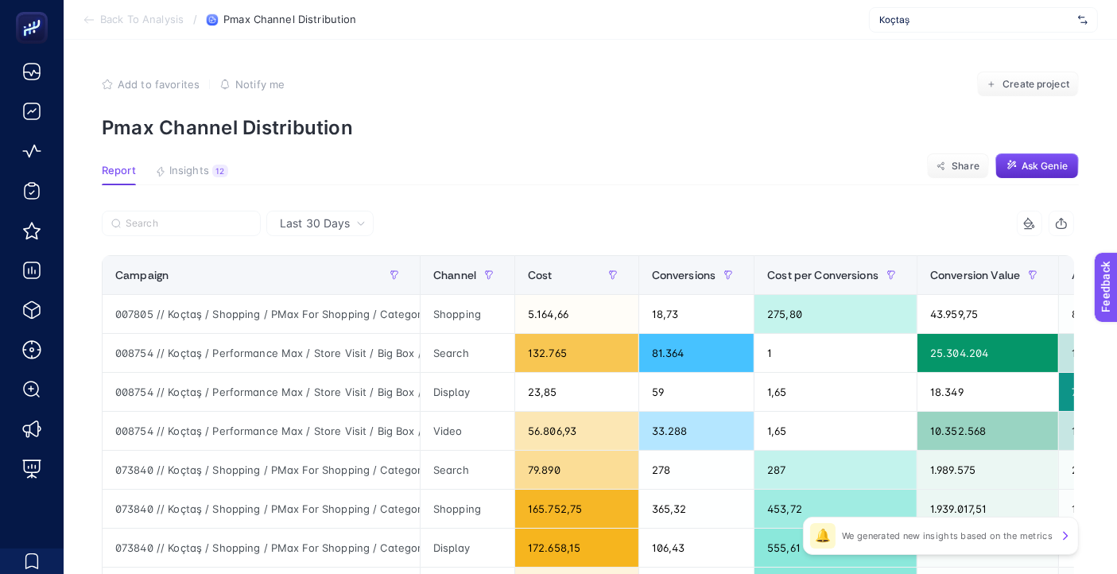
click at [747, 133] on p "Pmax Channel Distribution" at bounding box center [590, 127] width 977 height 23
click at [764, 137] on p "Pmax Channel Distribution" at bounding box center [590, 127] width 977 height 23
